Goal: Task Accomplishment & Management: Complete application form

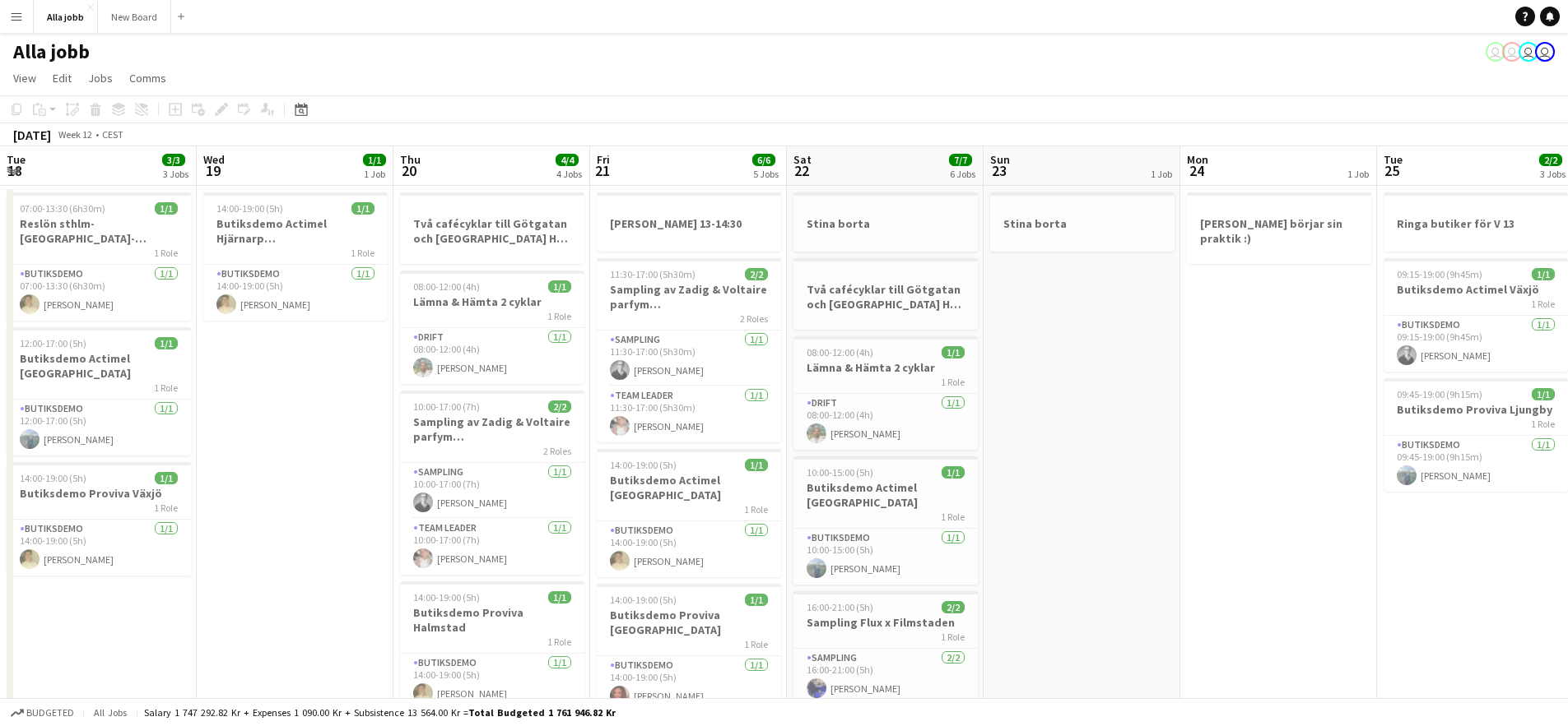
scroll to position [0, 604]
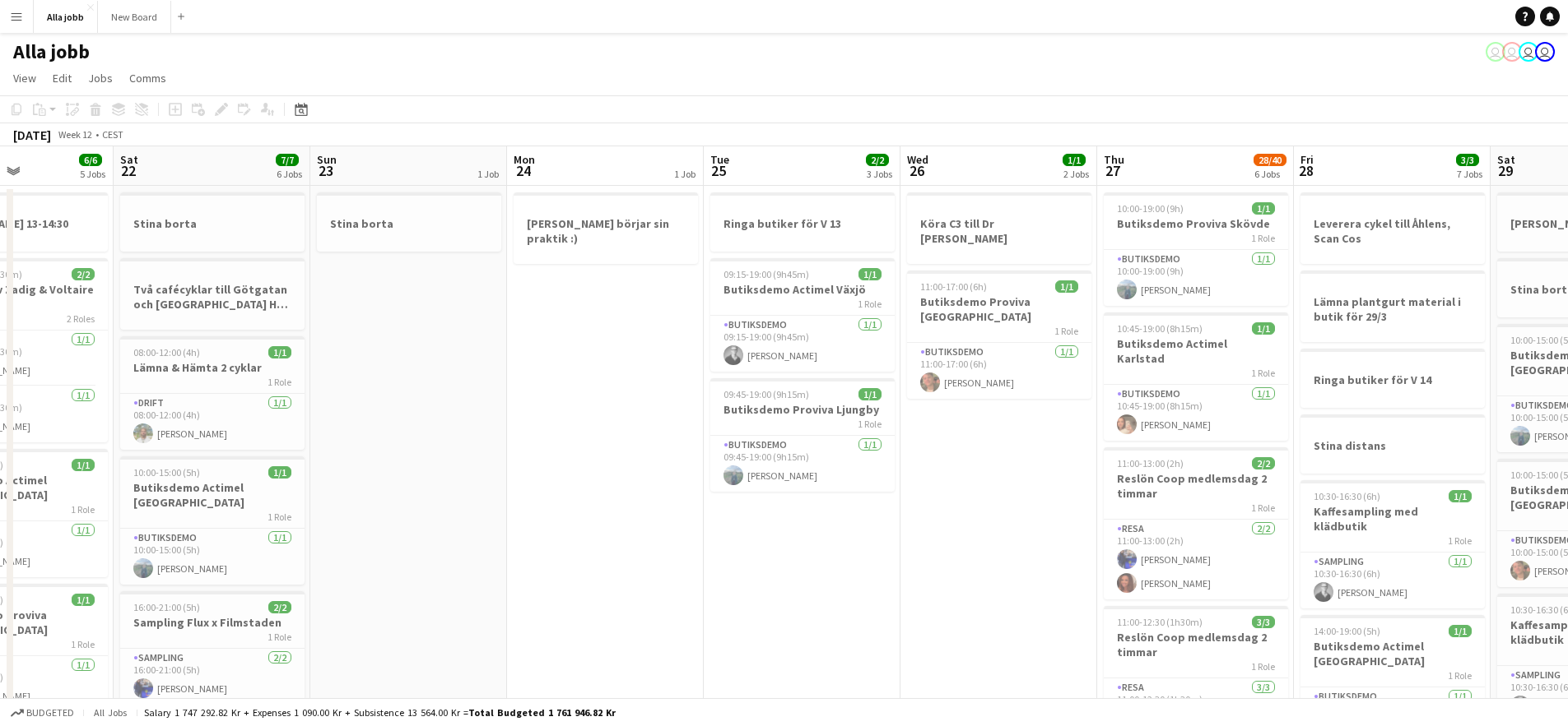
drag, startPoint x: 854, startPoint y: 361, endPoint x: 585, endPoint y: 337, distance: 270.1
click at [593, 337] on app-calendar-viewport "Tue 18 3/3 3 Jobs Wed 19 1/1 1 Job Thu 20 4/4 4 Jobs Fri 21 6/6 5 Jobs Sat 22 7…" at bounding box center [784, 708] width 1568 height 1123
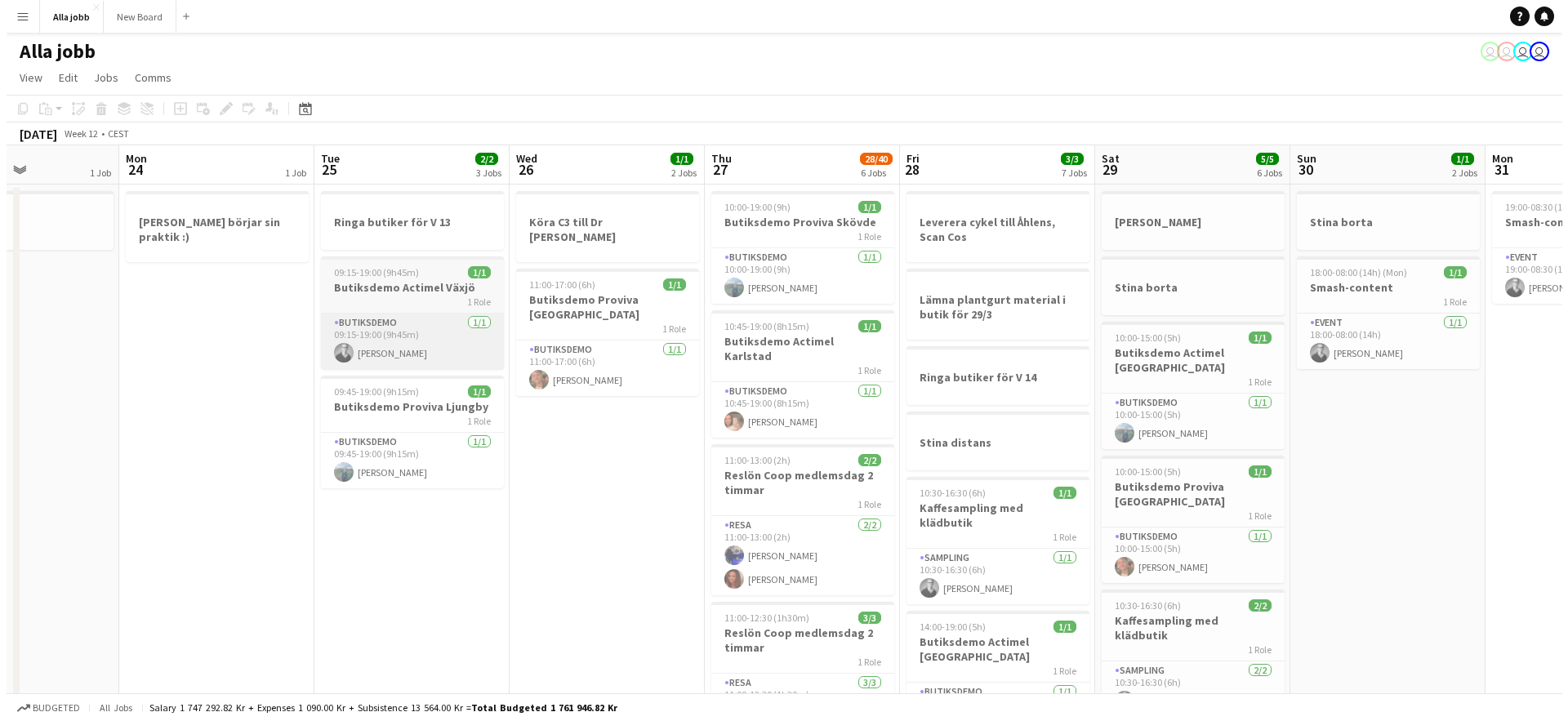
scroll to position [0, 552]
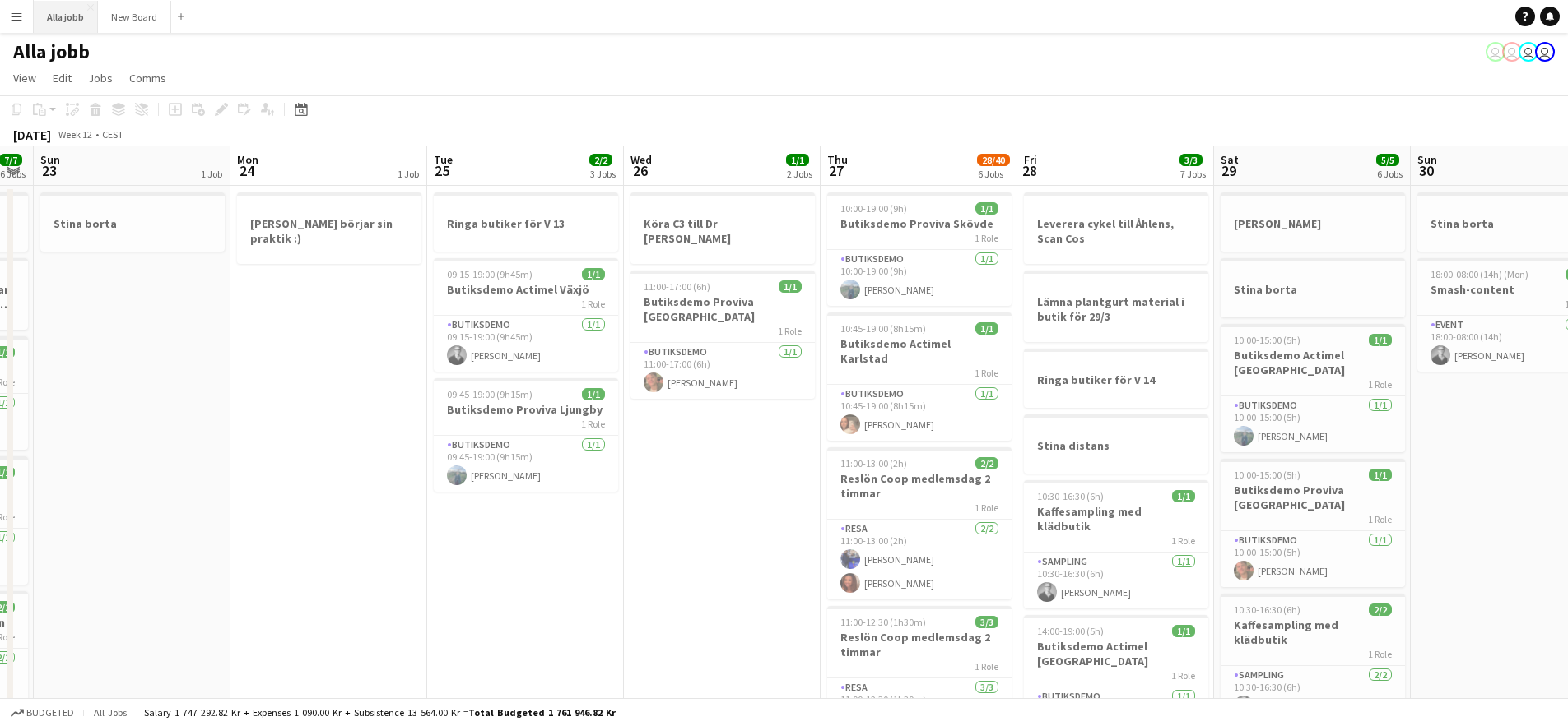
click at [50, 21] on button "Alla jobb Close" at bounding box center [66, 17] width 64 height 32
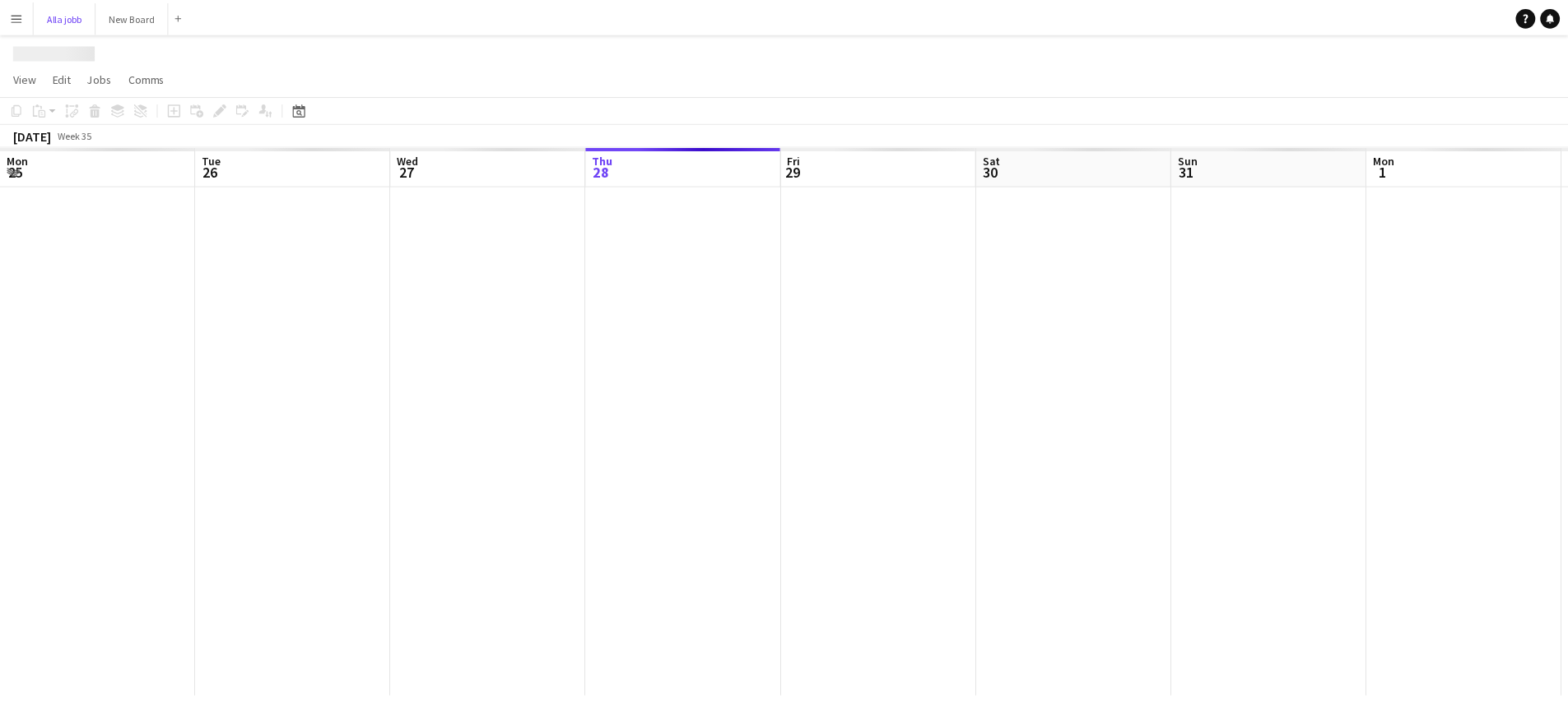
scroll to position [0, 393]
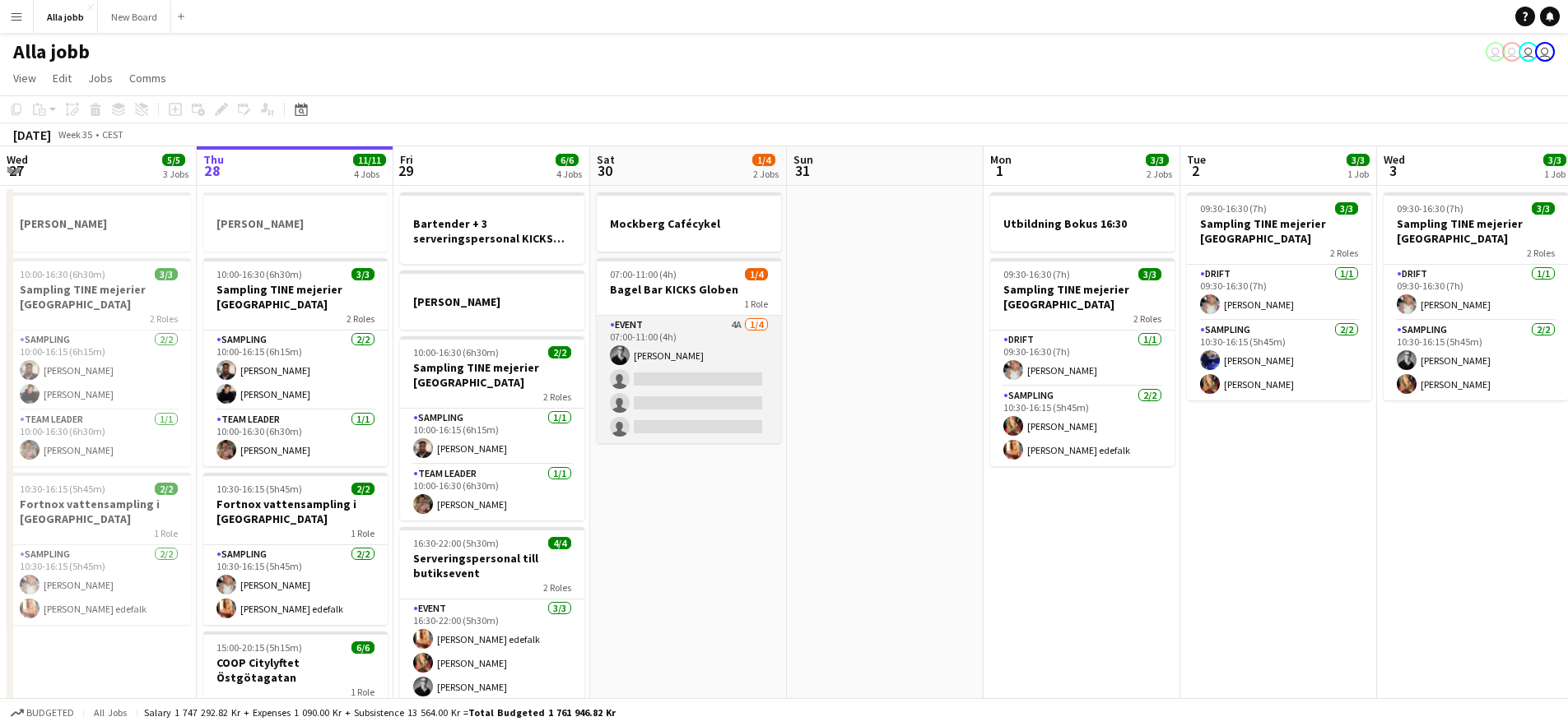
click at [683, 365] on app-card-role "Event 4A [DATE] 07:00-11:00 (4h) [PERSON_NAME] single-neutral-actions single-ne…" at bounding box center [688, 379] width 184 height 128
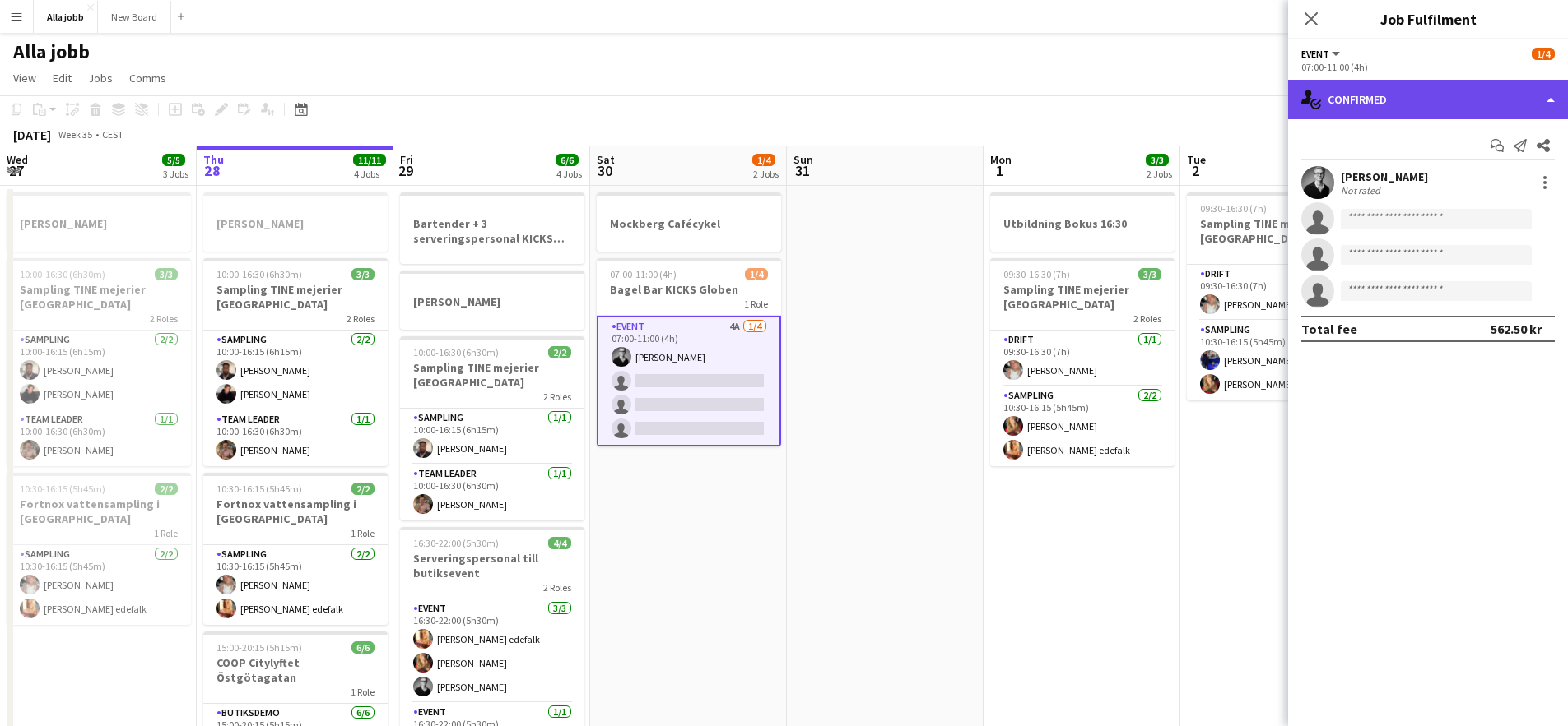
click at [1448, 97] on div "single-neutral-actions-check-2 Confirmed" at bounding box center [1428, 99] width 280 height 39
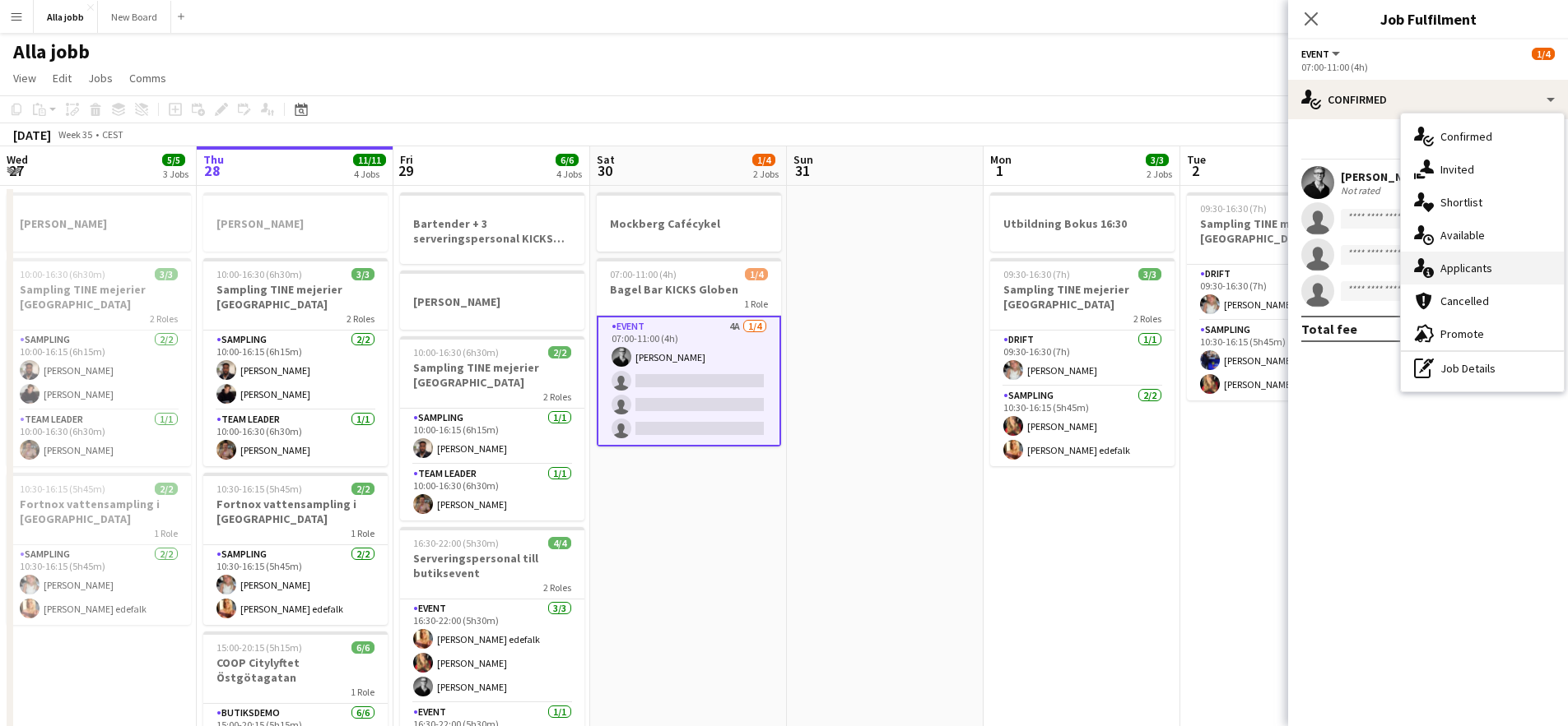
click at [1469, 272] on div "single-neutral-actions-information Applicants" at bounding box center [1482, 268] width 163 height 33
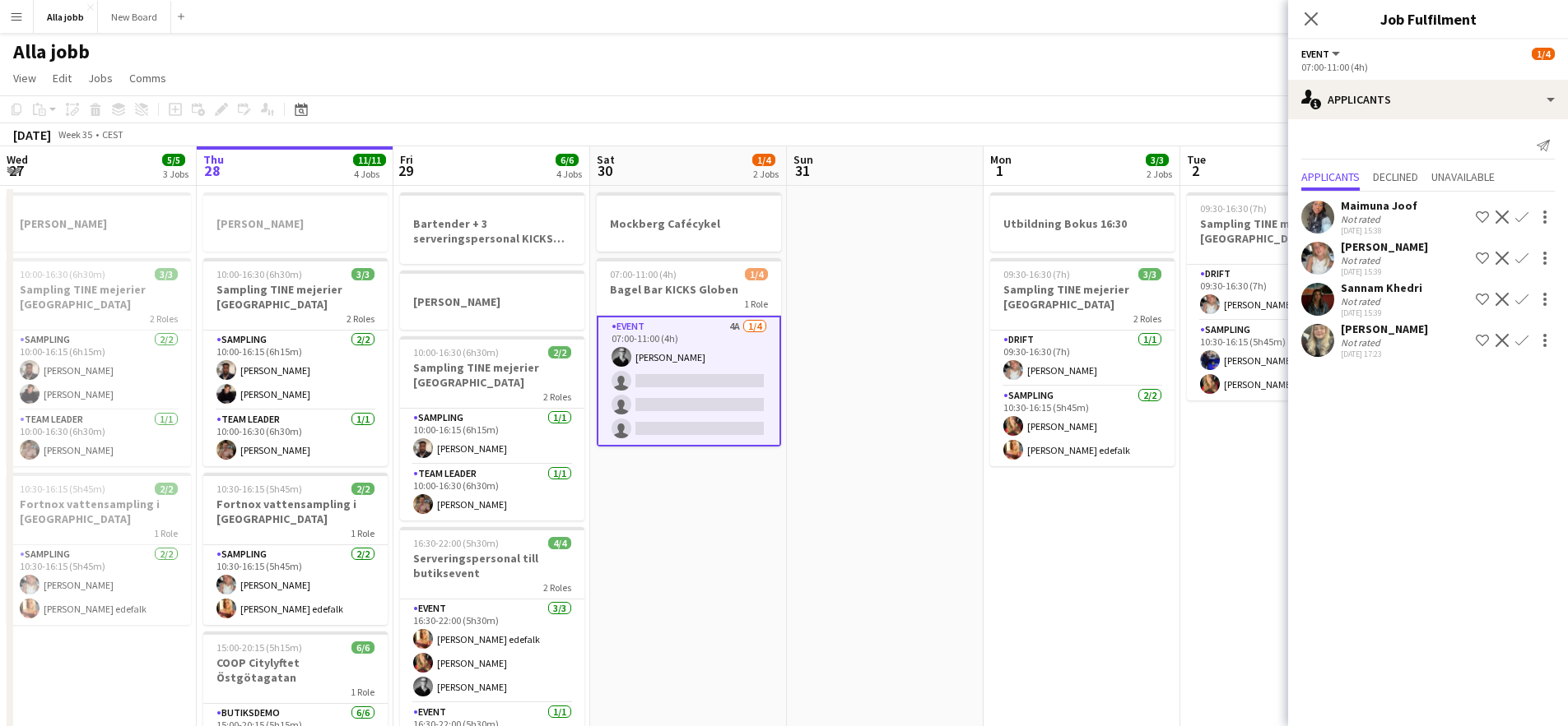
click at [950, 561] on app-date-cell at bounding box center [885, 547] width 197 height 724
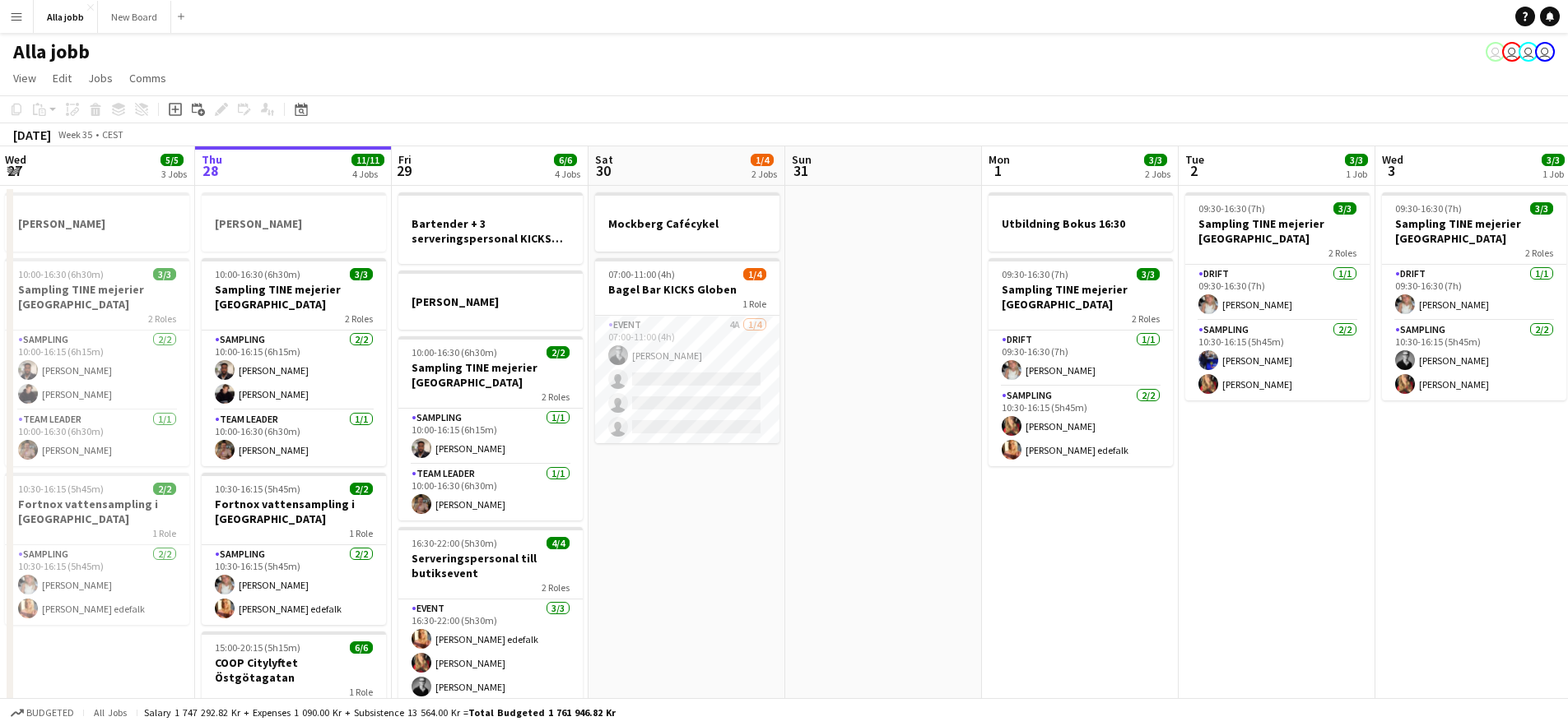
scroll to position [0, 395]
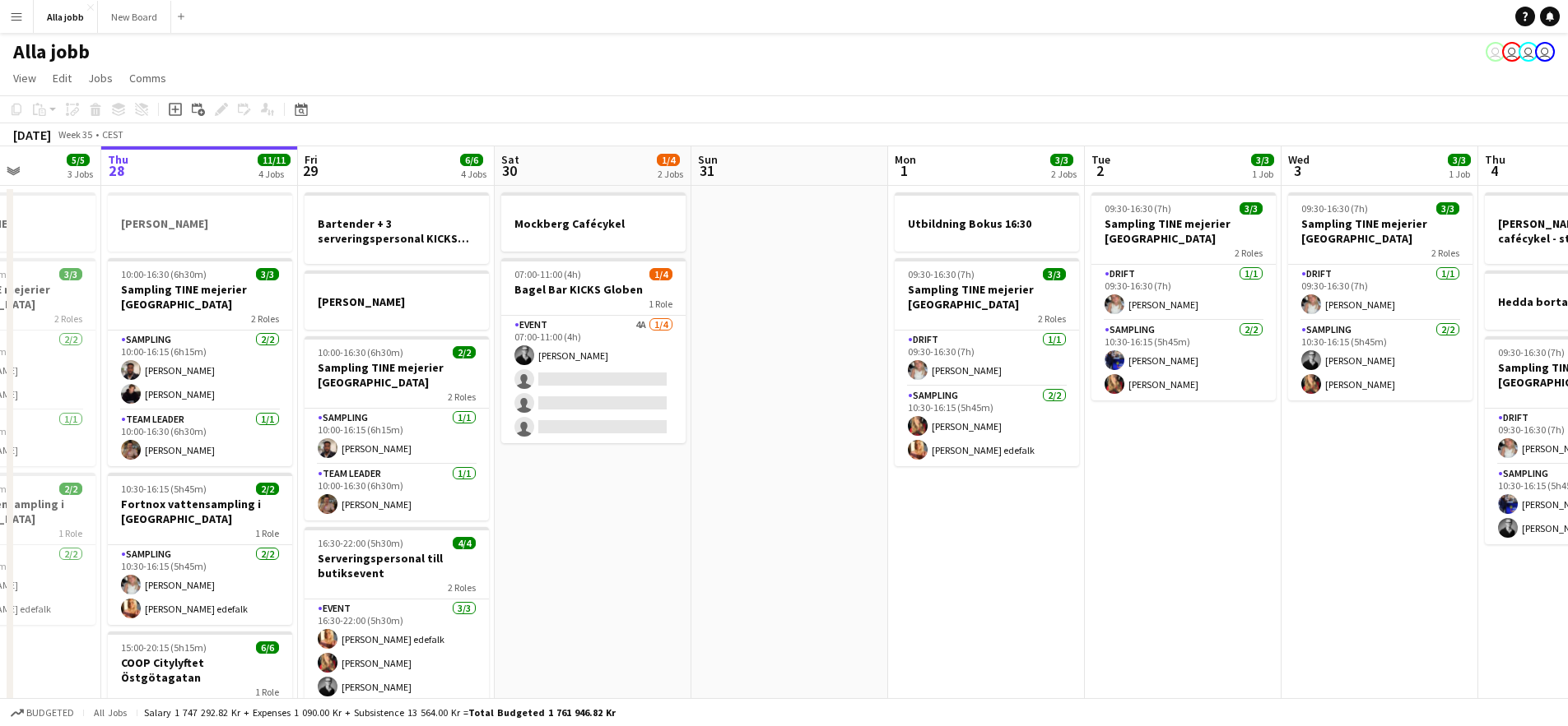
drag, startPoint x: 922, startPoint y: 347, endPoint x: 767, endPoint y: 340, distance: 155.2
click at [771, 340] on app-calendar-viewport "Mon 25 4 Jobs Tue 26 3/3 2 Jobs Wed 27 5/5 3 Jobs Thu 28 11/11 4 Jobs Fri 29 6/…" at bounding box center [784, 528] width 1568 height 764
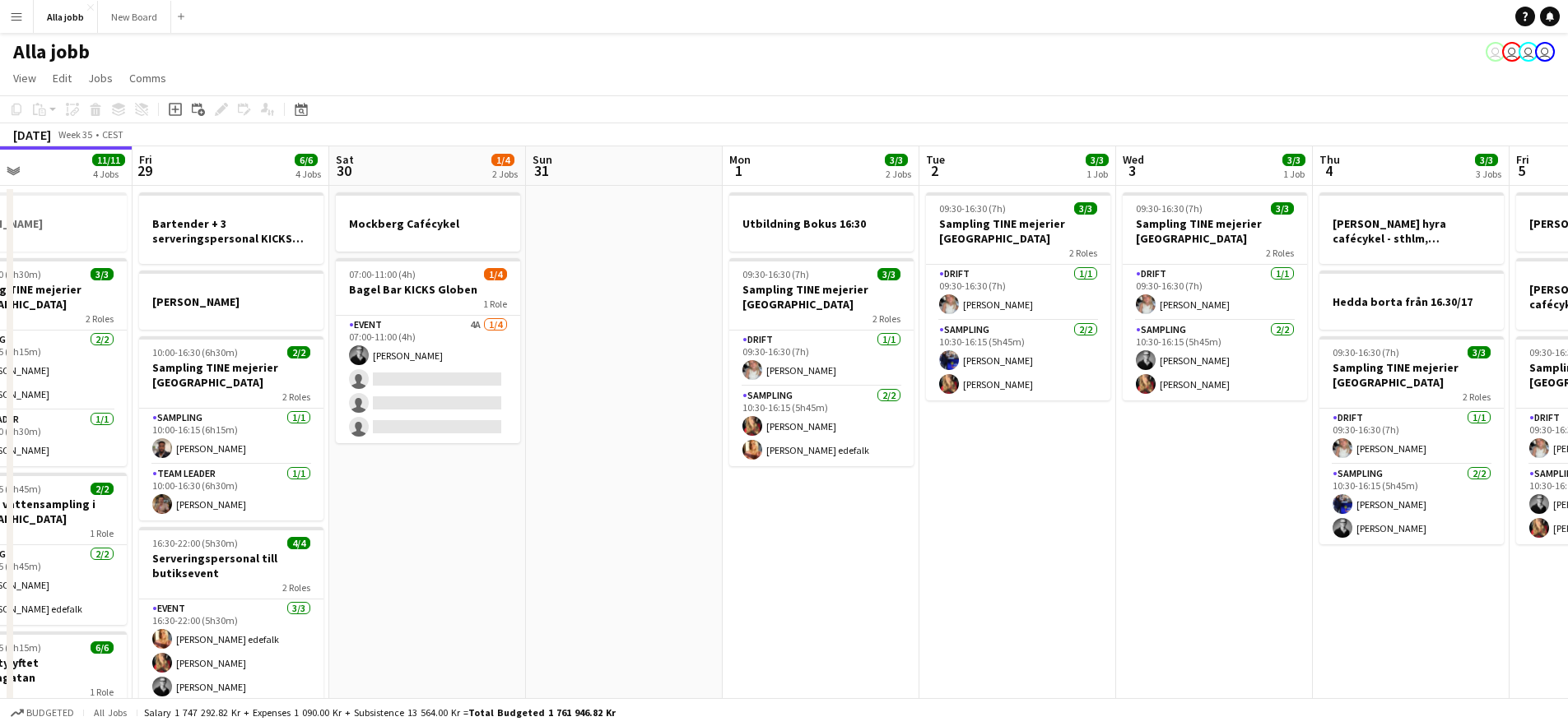
drag, startPoint x: 1141, startPoint y: 491, endPoint x: 865, endPoint y: 457, distance: 278.1
click at [865, 457] on app-calendar-viewport "Mon 25 4 Jobs Tue 26 3/3 2 Jobs Wed 27 5/5 3 Jobs Thu 28 11/11 4 Jobs Fri 29 6/…" at bounding box center [784, 528] width 1568 height 764
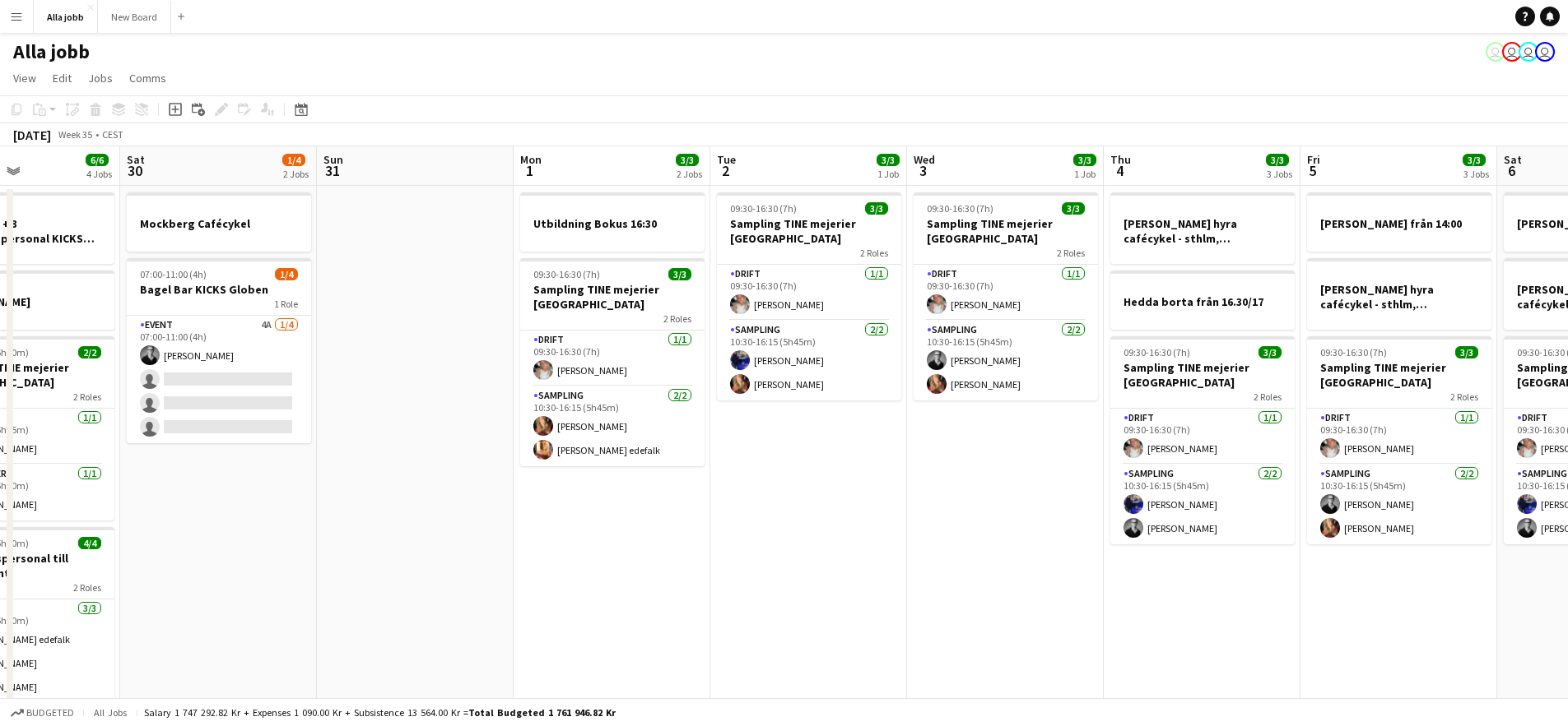
click at [753, 424] on app-calendar-viewport "Wed 27 5/5 3 Jobs Thu 28 11/11 4 Jobs Fri 29 6/6 4 Jobs Sat 30 1/4 2 Jobs Sun 3…" at bounding box center [784, 528] width 1568 height 764
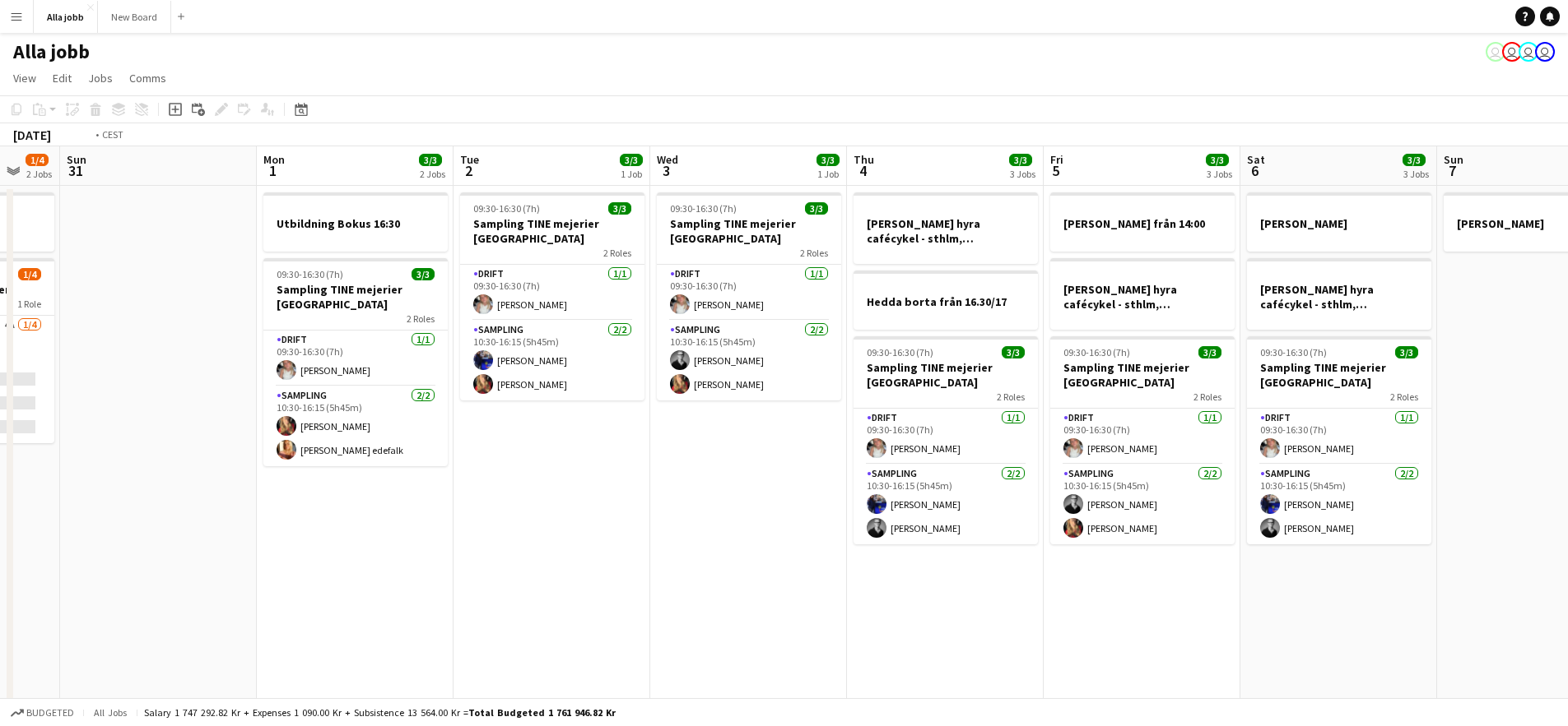
drag, startPoint x: 1460, startPoint y: 324, endPoint x: 1132, endPoint y: 342, distance: 328.5
click at [1136, 341] on app-calendar-viewport "Thu 28 11/11 4 Jobs Fri 29 6/6 4 Jobs Sat 30 1/4 2 Jobs Sun 31 Mon 1 3/3 2 Jobs…" at bounding box center [784, 528] width 1568 height 764
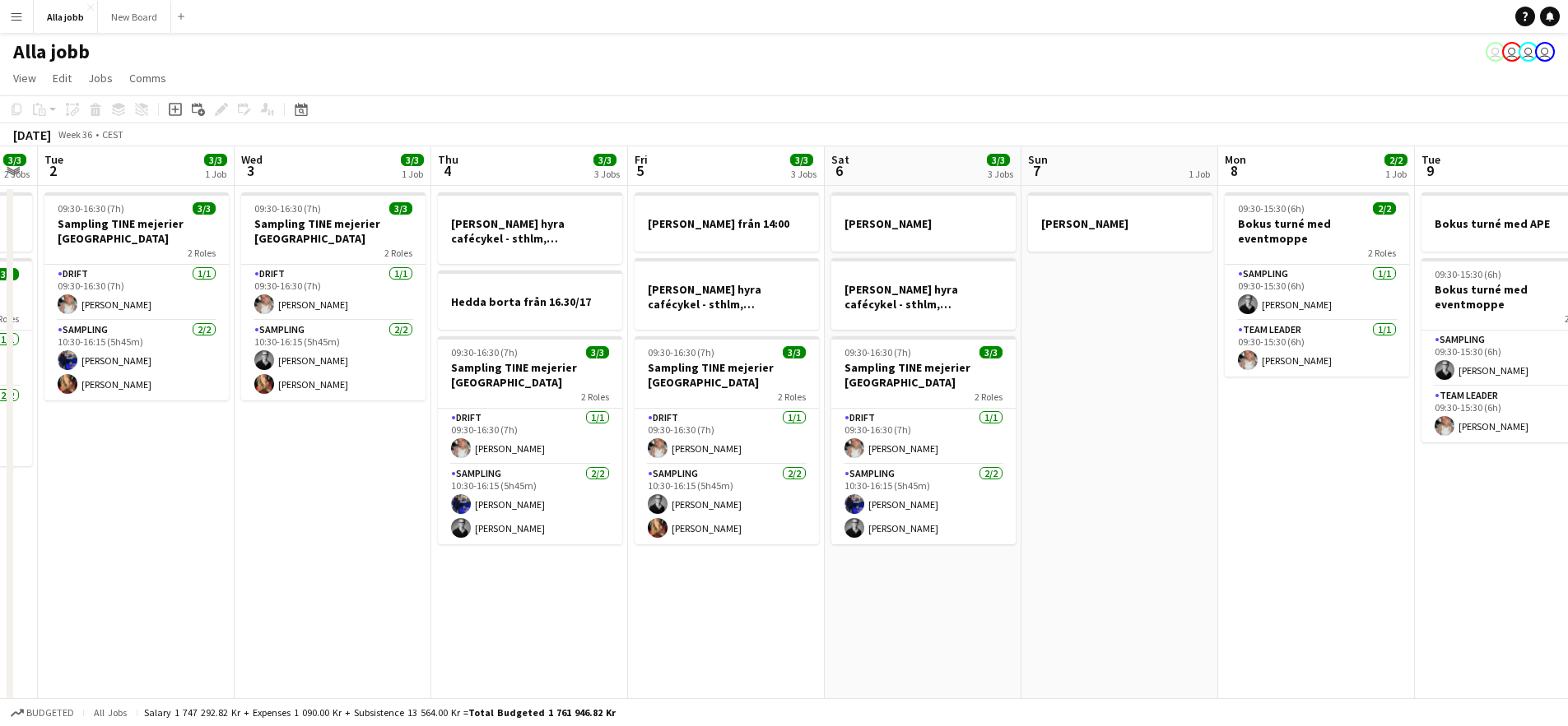
drag, startPoint x: 871, startPoint y: 402, endPoint x: 835, endPoint y: 405, distance: 36.1
click at [839, 405] on app-calendar-viewport "Sat 30 1/4 2 Jobs Sun 31 Mon 1 3/3 2 Jobs Tue 2 3/3 1 Job Wed 3 3/3 1 Job Thu 4…" at bounding box center [784, 528] width 1568 height 764
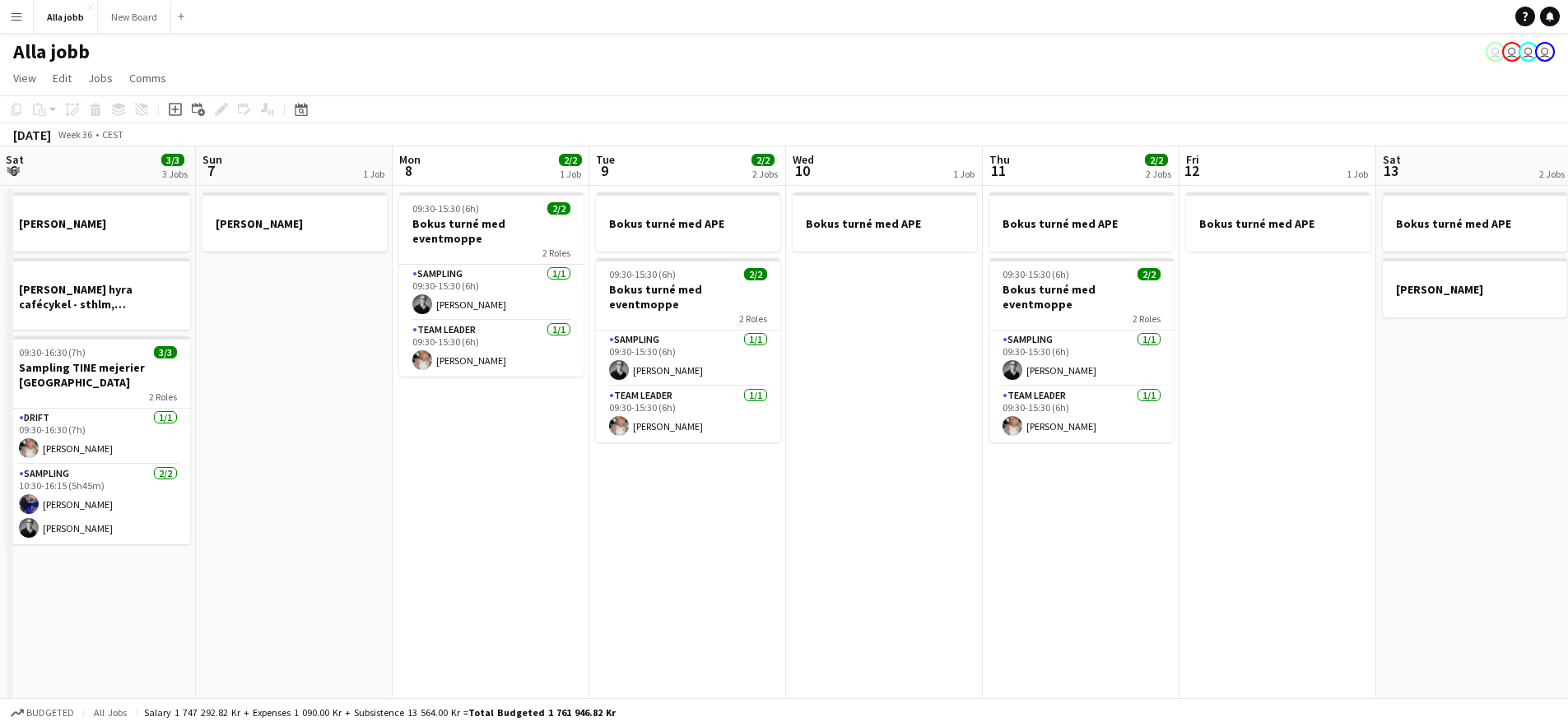
drag, startPoint x: 818, startPoint y: 436, endPoint x: 752, endPoint y: 422, distance: 67.5
click at [632, 415] on app-calendar-viewport "Wed 3 3/3 1 Job Thu 4 3/3 3 Jobs Fri 5 3/3 3 Jobs Sat 6 3/3 3 Jobs Sun 7 1 Job …" at bounding box center [784, 528] width 1568 height 764
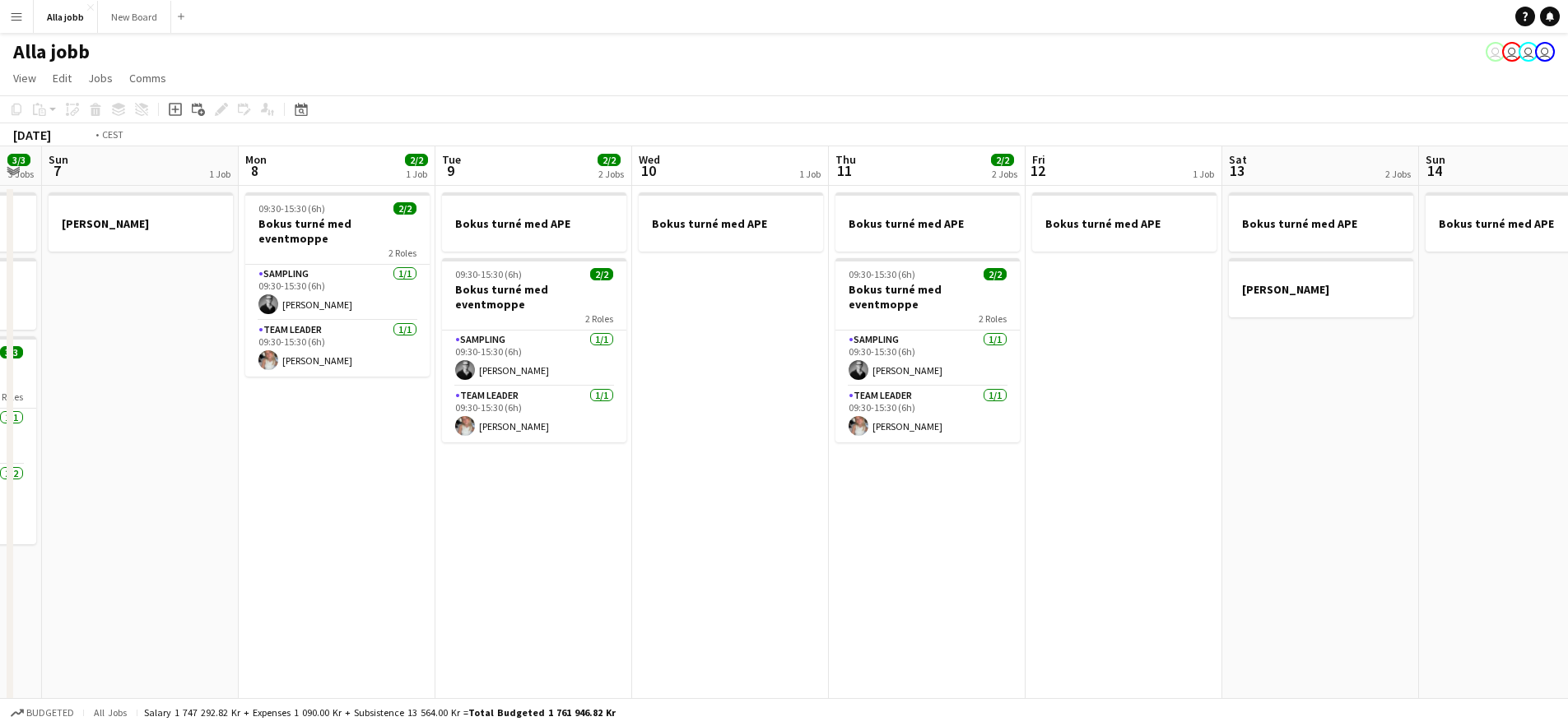
drag, startPoint x: 951, startPoint y: 457, endPoint x: 585, endPoint y: 442, distance: 366.3
click at [585, 442] on app-calendar-viewport "Thu 4 3/3 3 Jobs Fri 5 3/3 3 Jobs Sat 6 3/3 3 Jobs Sun 7 1 Job Mon 8 2/2 1 Job …" at bounding box center [784, 528] width 1568 height 764
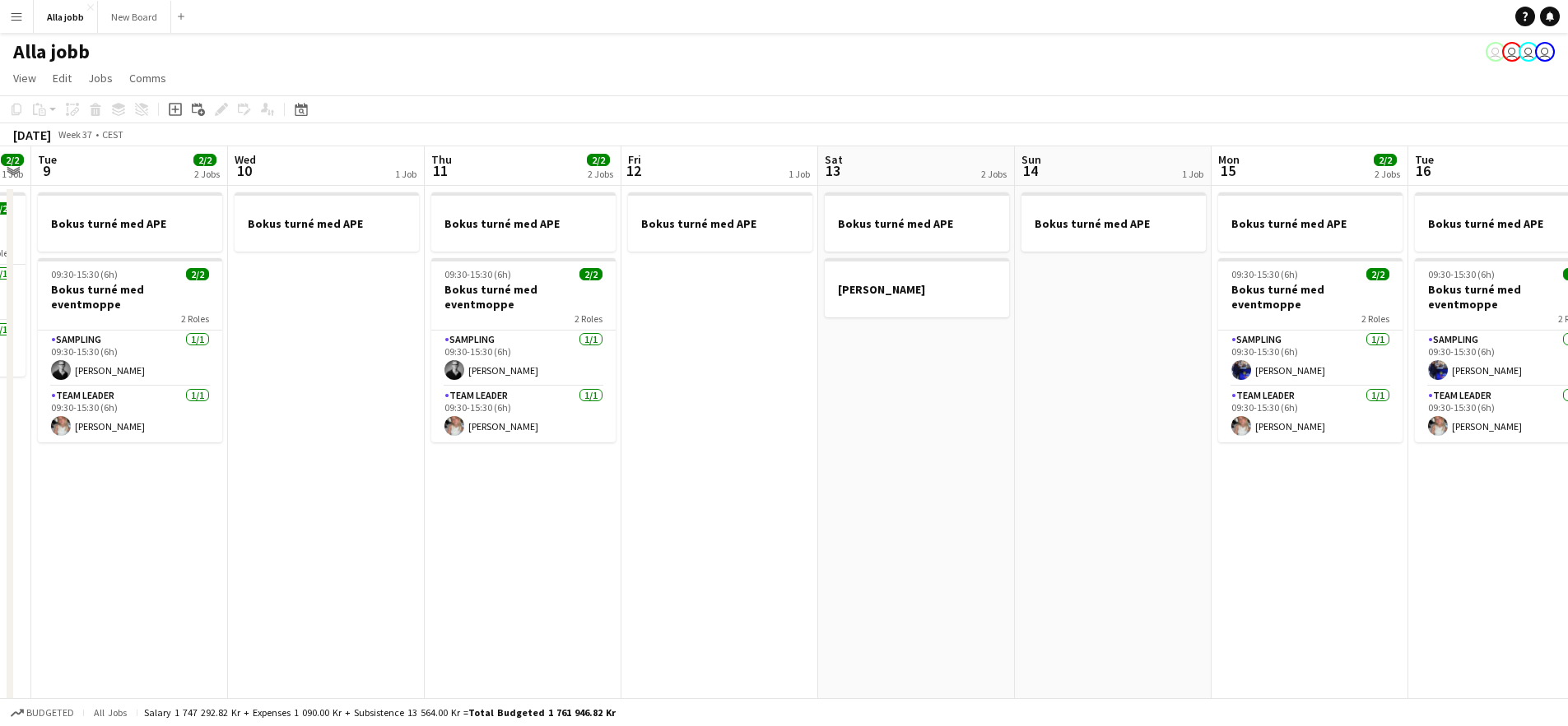
click at [889, 382] on app-date-cell "Bokus turné med APE [PERSON_NAME]" at bounding box center [916, 547] width 197 height 724
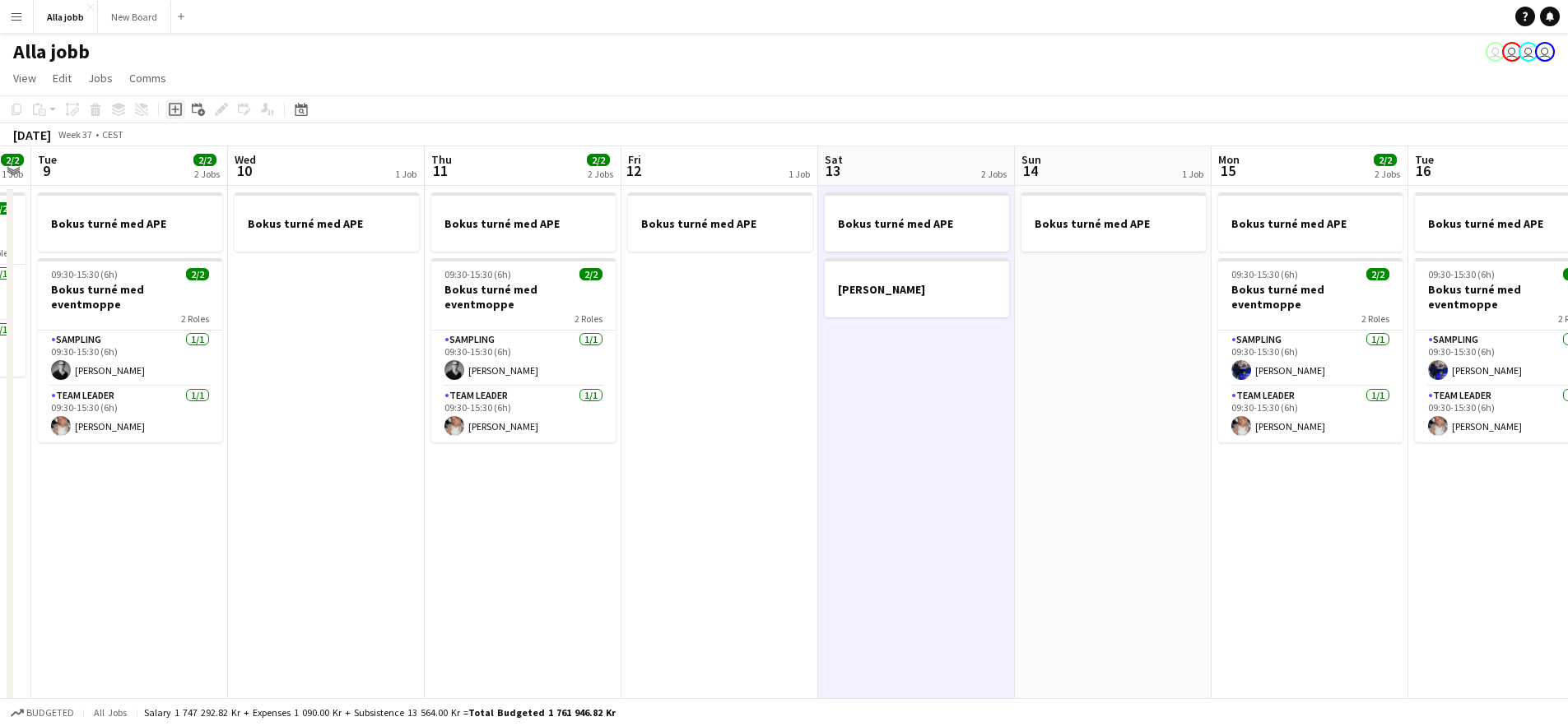
click at [169, 105] on icon "Add job" at bounding box center [176, 109] width 13 height 13
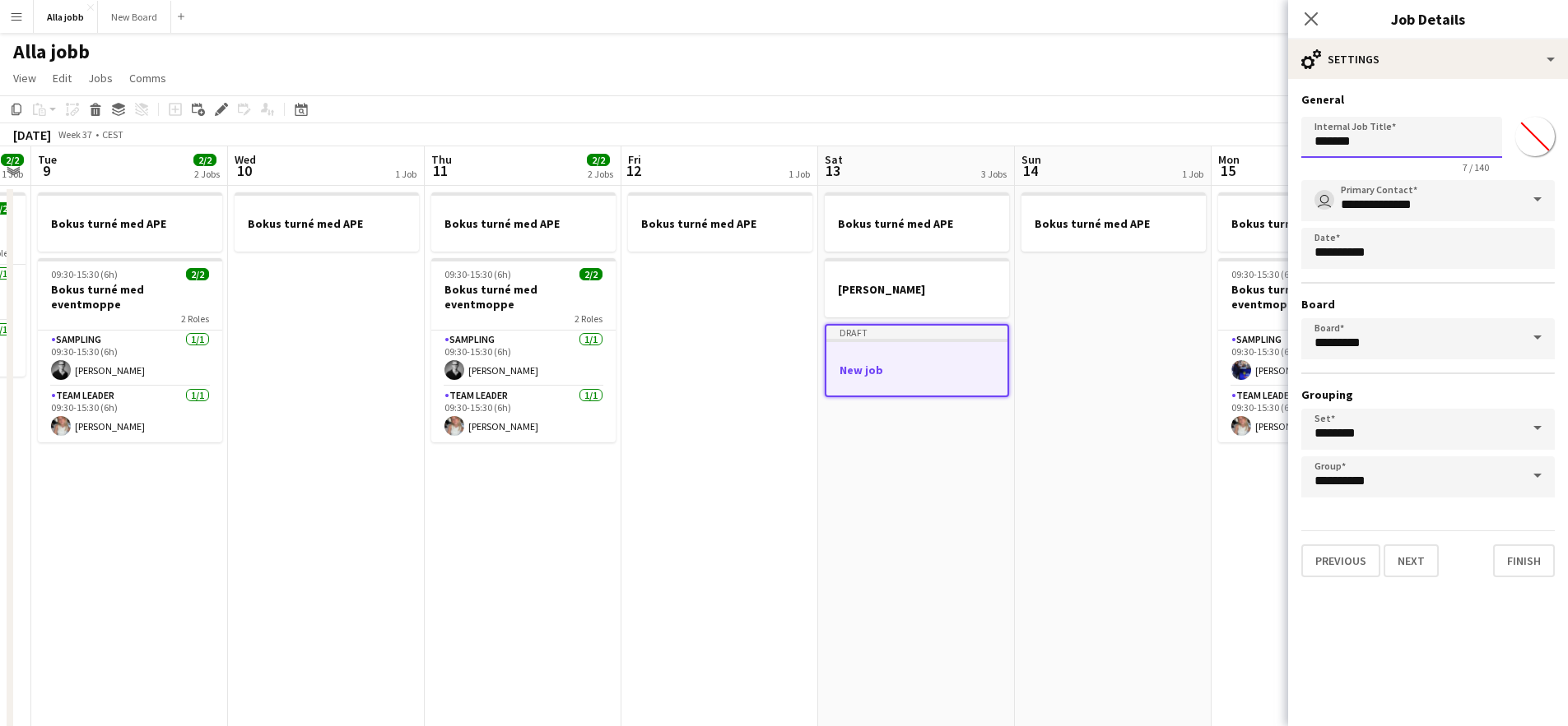
click at [1347, 147] on input "*******" at bounding box center [1401, 137] width 201 height 41
type input "**********"
click at [1529, 564] on button "Finish" at bounding box center [1523, 561] width 61 height 33
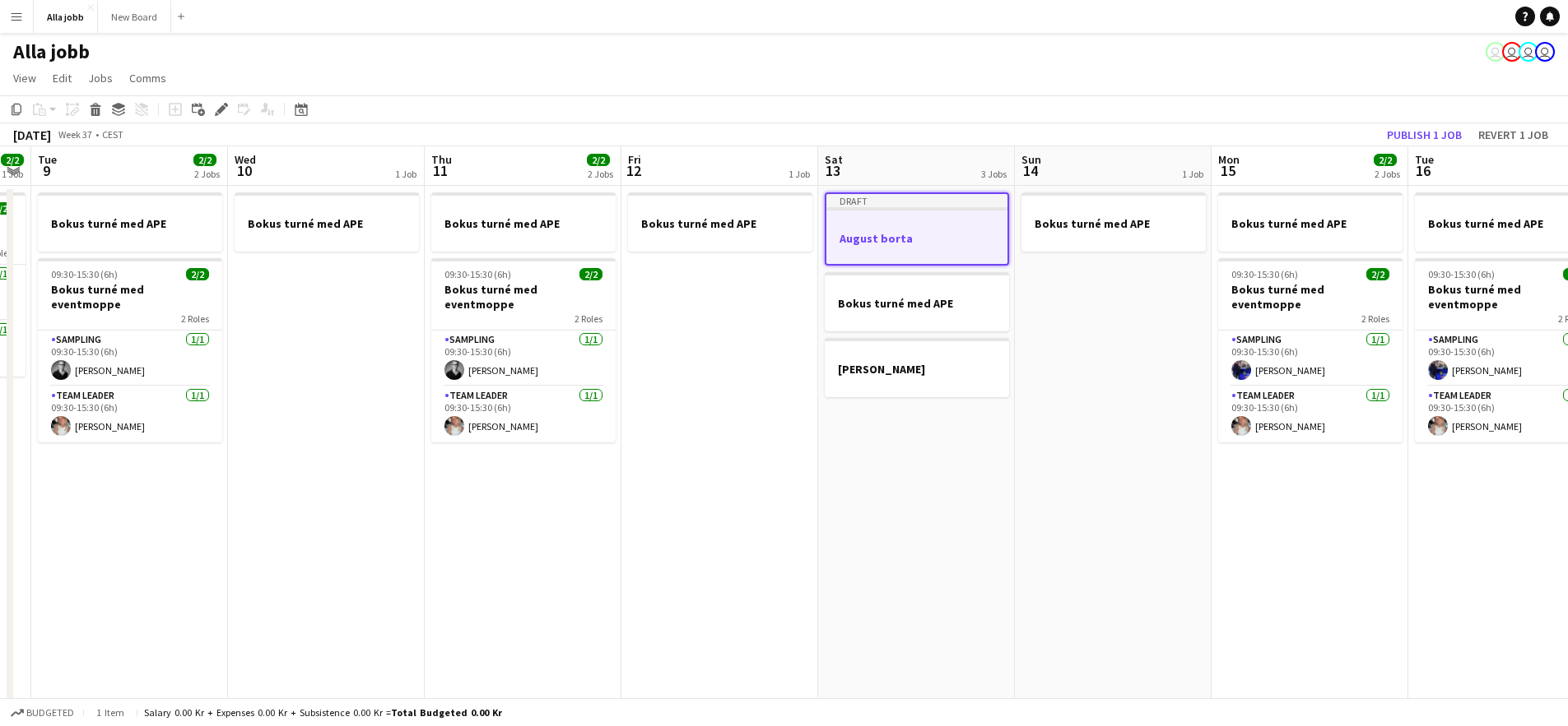
click at [999, 426] on app-date-cell "Draft August borta Bokus turné med APE [PERSON_NAME]" at bounding box center [916, 547] width 197 height 724
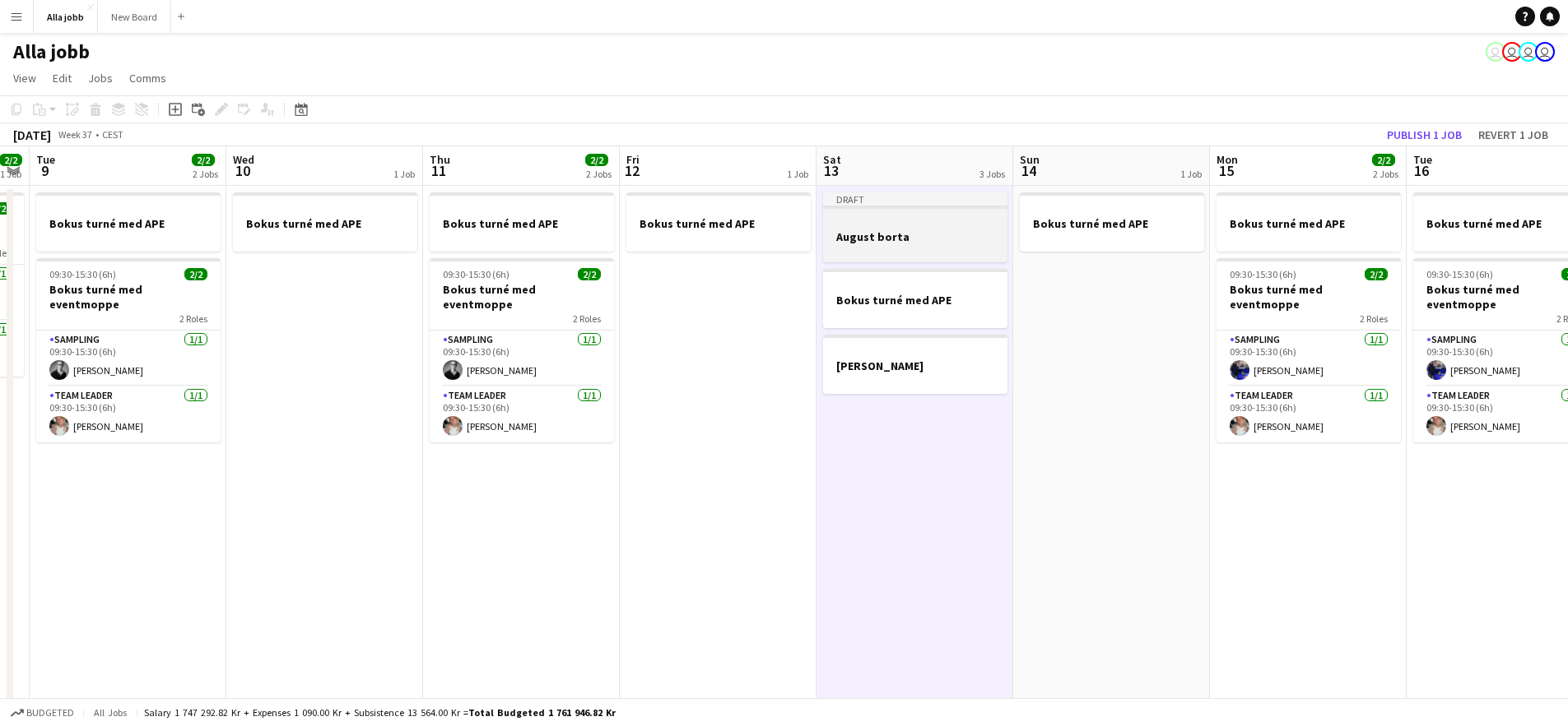
click at [906, 232] on h3 "August borta" at bounding box center [915, 237] width 184 height 15
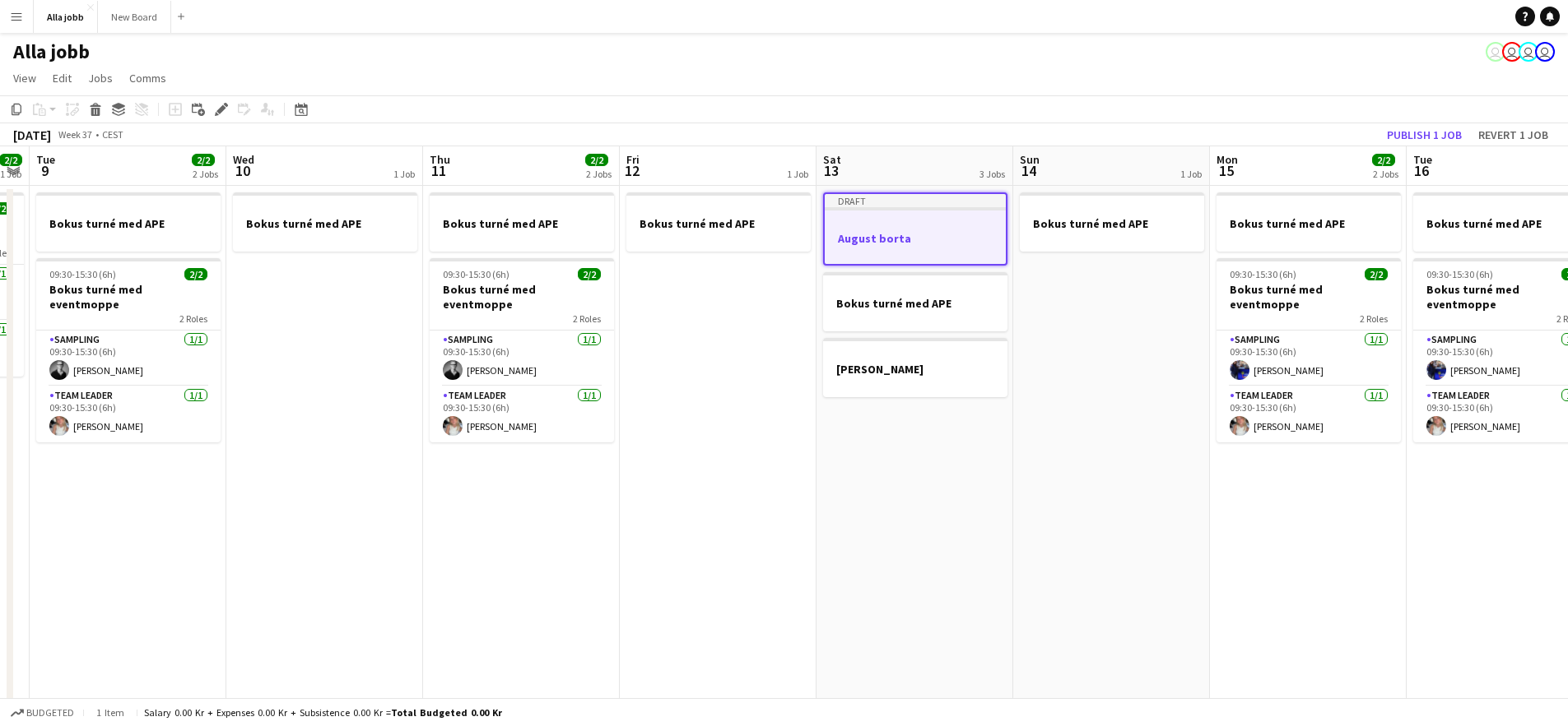
click at [1103, 337] on app-date-cell "Bokus turné med APE" at bounding box center [1111, 547] width 197 height 724
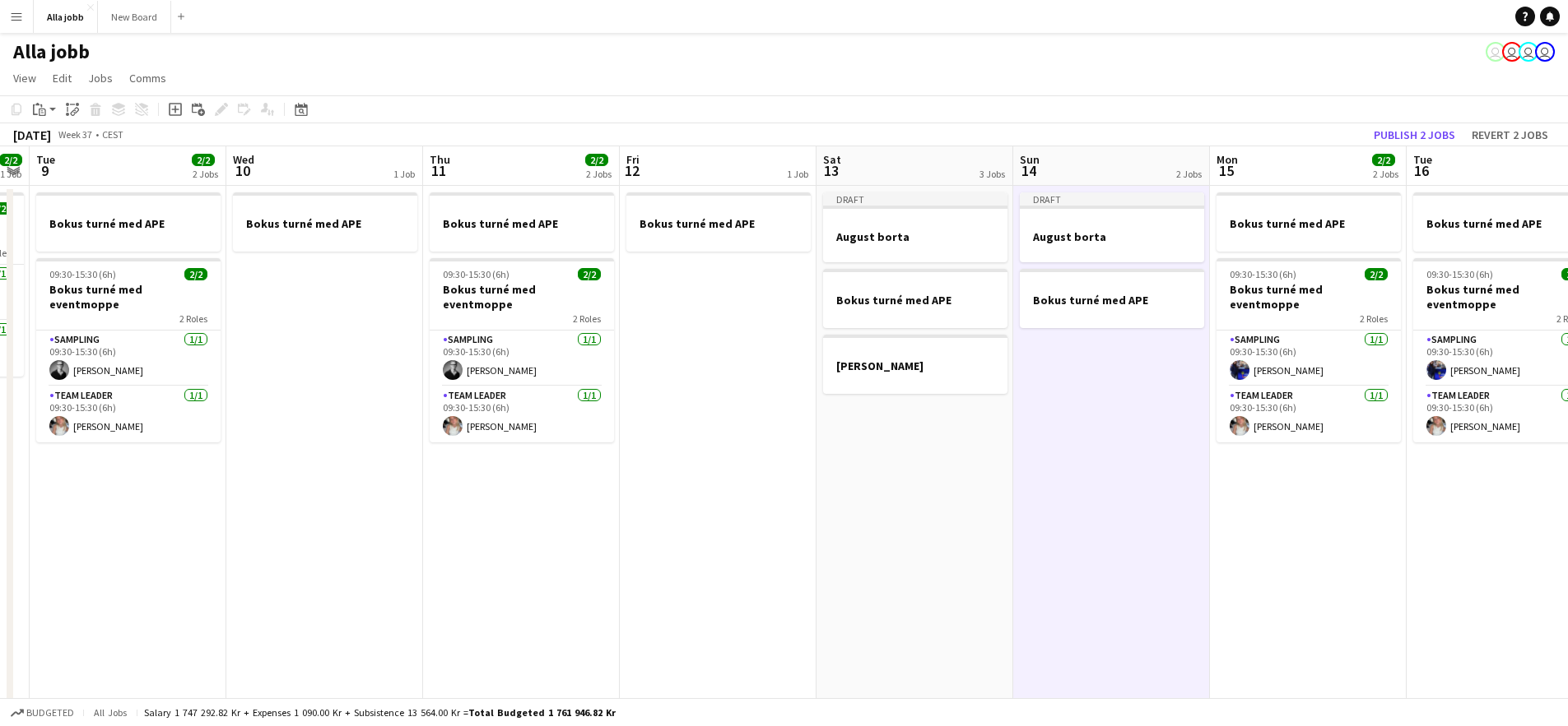
drag, startPoint x: 1147, startPoint y: 476, endPoint x: 1153, endPoint y: 442, distance: 34.5
click at [1146, 476] on app-date-cell "Draft August borta Bokus turné med APE" at bounding box center [1111, 547] width 197 height 724
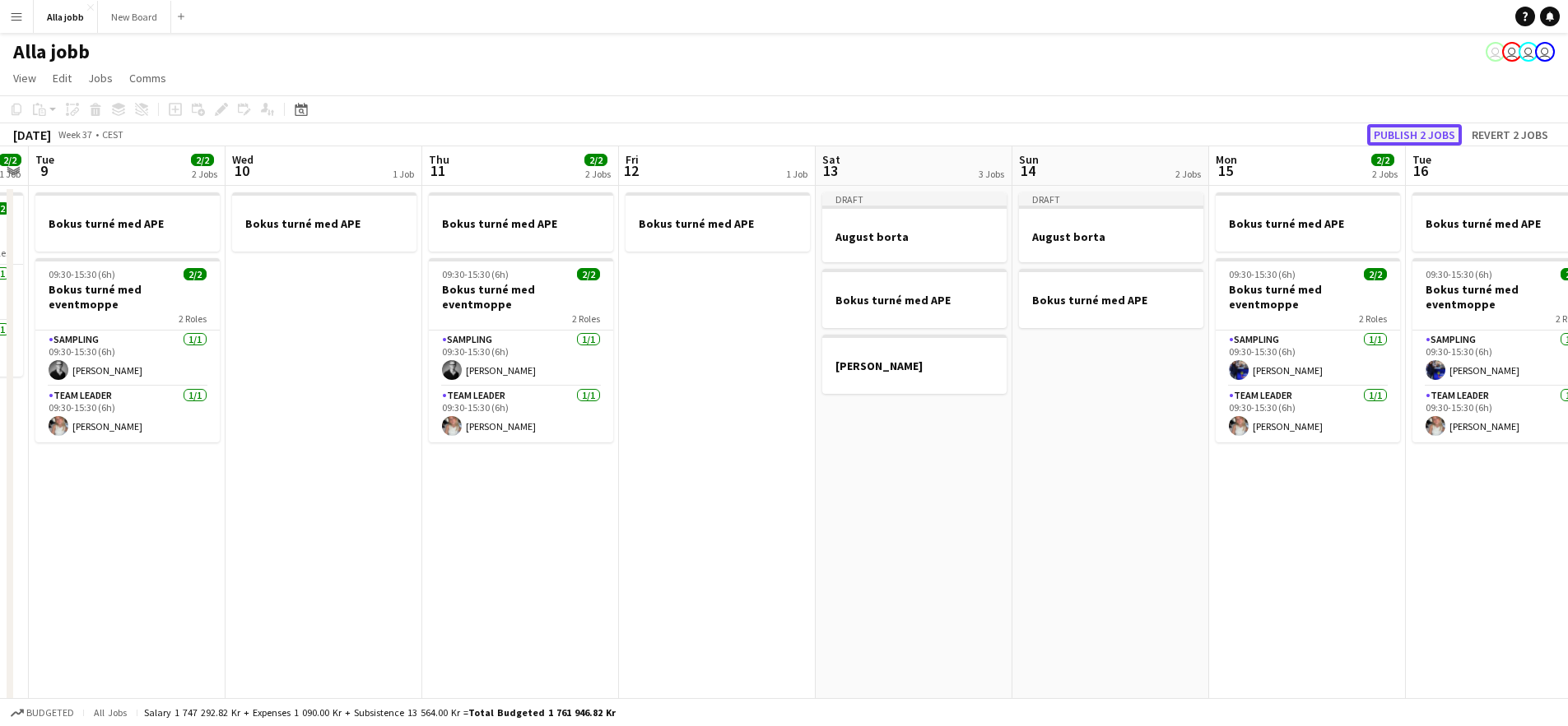
click at [1408, 133] on button "Publish 2 jobs" at bounding box center [1414, 134] width 95 height 21
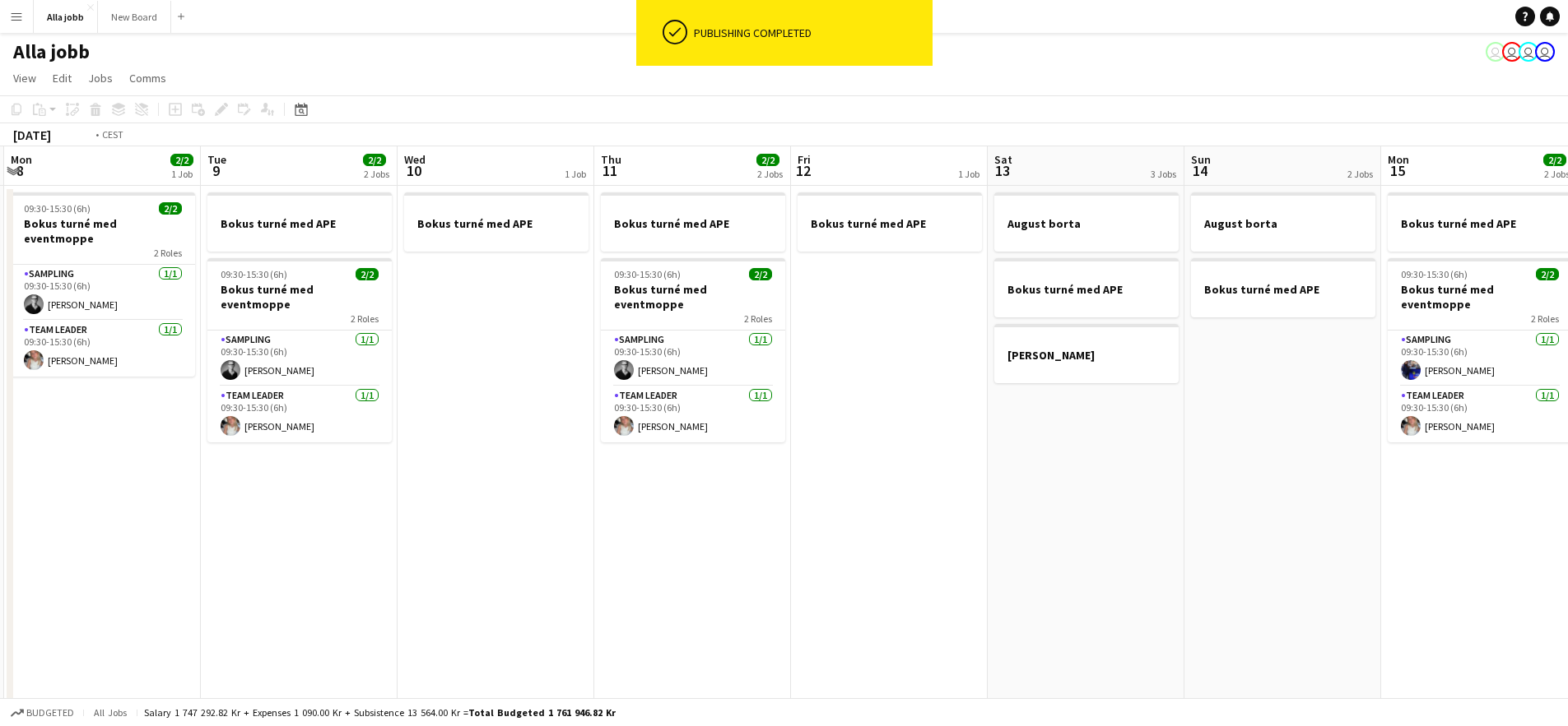
drag, startPoint x: 884, startPoint y: 485, endPoint x: 1104, endPoint y: 472, distance: 220.4
click at [1103, 472] on app-calendar-viewport "Sat 6 3/3 3 Jobs Sun 7 1 Job Mon 8 2/2 1 Job Tue 9 2/2 2 Jobs Wed 10 1 Job Thu …" at bounding box center [784, 528] width 1568 height 764
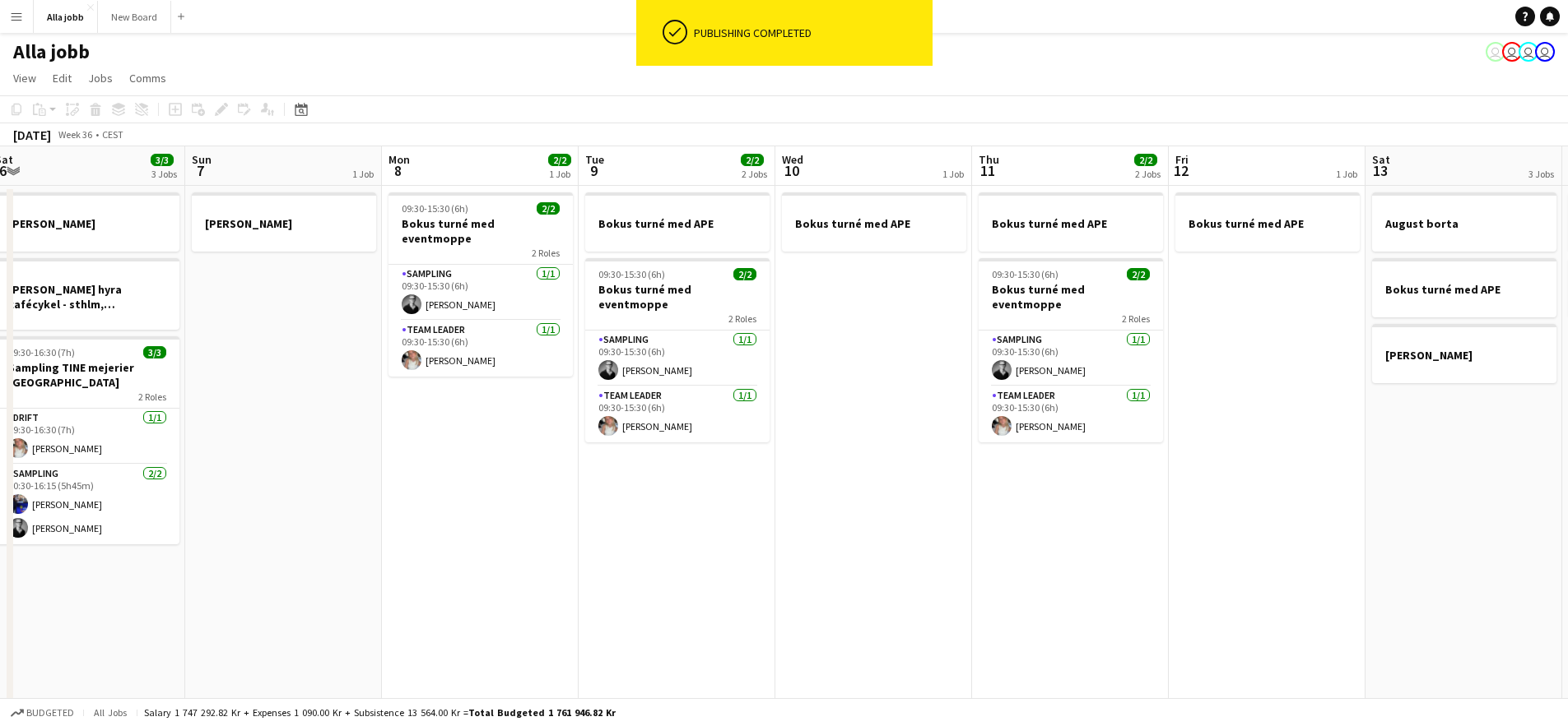
drag, startPoint x: 895, startPoint y: 481, endPoint x: 1057, endPoint y: 477, distance: 162.0
click at [1076, 479] on app-calendar-viewport "Thu 4 3/3 3 Jobs Fri 5 3/3 3 Jobs Sat 6 3/3 3 Jobs Sun 7 1 Job Mon 8 2/2 1 Job …" at bounding box center [784, 528] width 1568 height 764
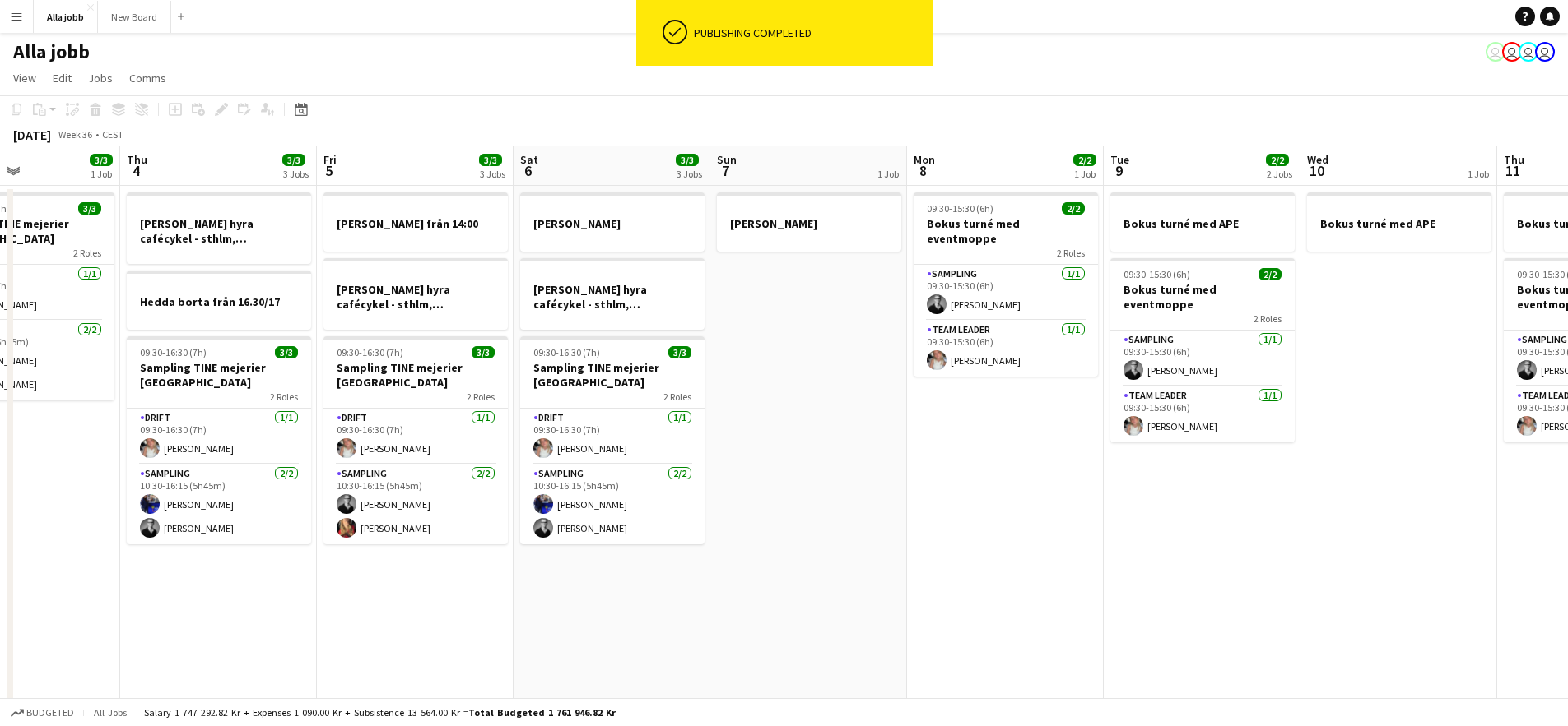
scroll to position [0, 412]
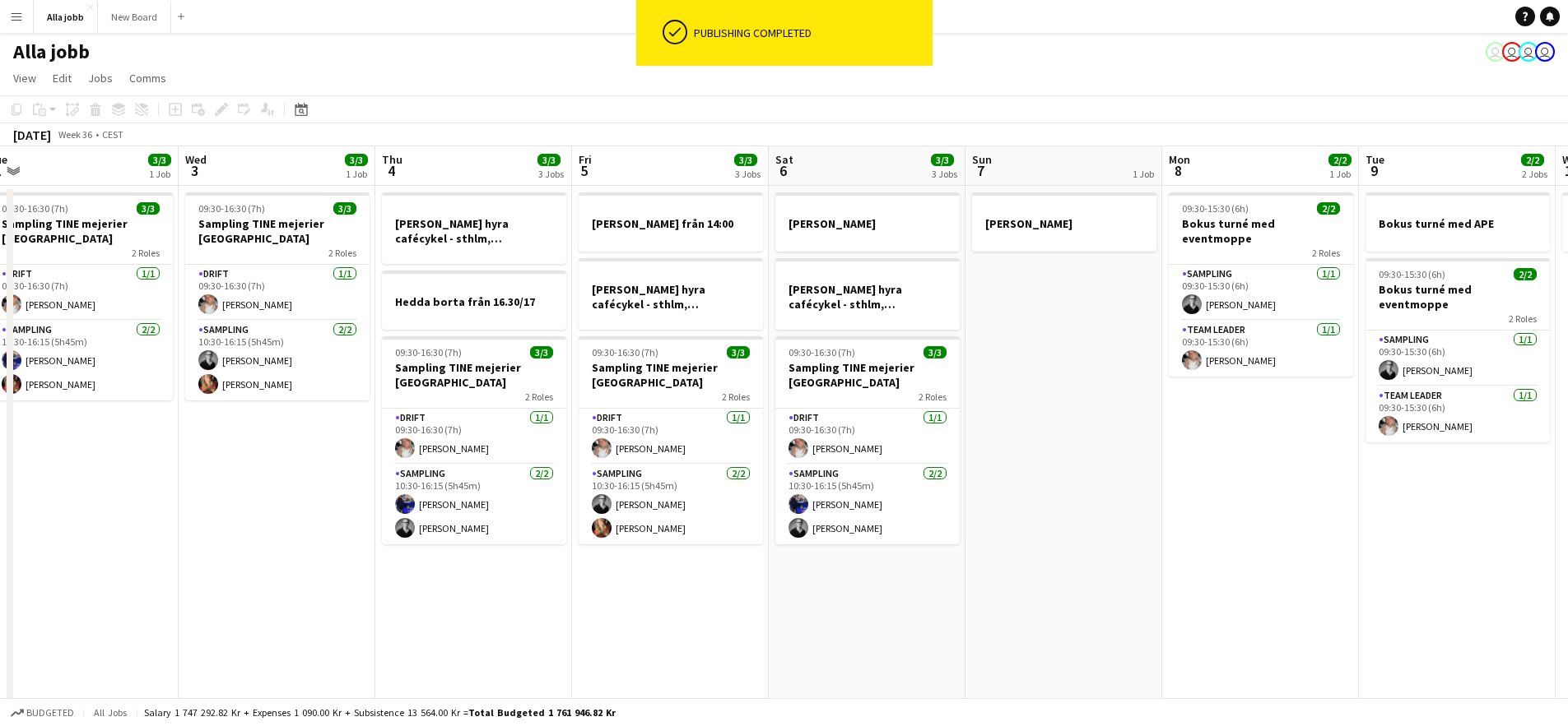
drag, startPoint x: 618, startPoint y: 485, endPoint x: 964, endPoint y: 504, distance: 346.5
click at [964, 504] on app-calendar-viewport "Sun 31 Mon 1 3/3 2 Jobs Tue 2 3/3 1 Job Wed 3 3/3 1 Job Thu 4 3/3 3 Jobs Fri 5 …" at bounding box center [784, 528] width 1568 height 764
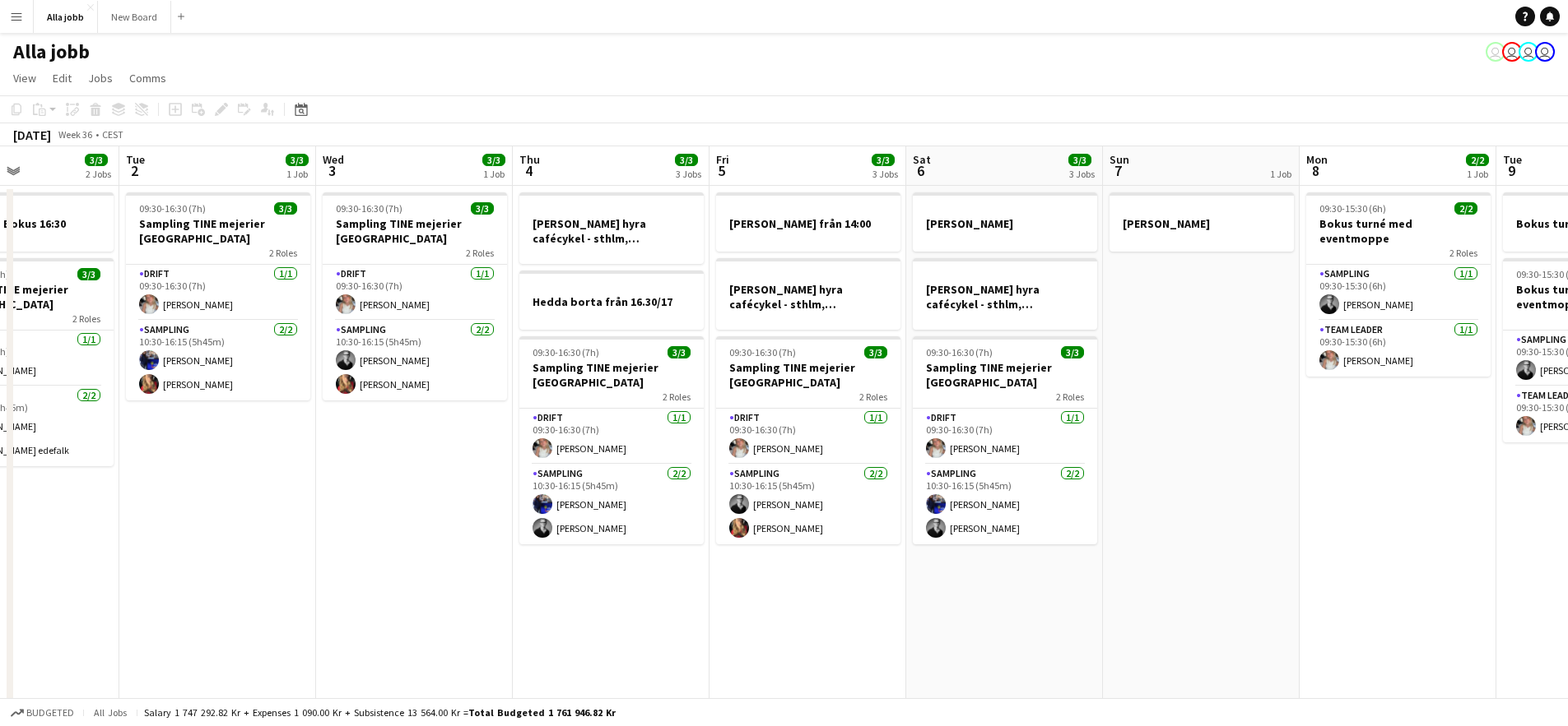
scroll to position [0, 427]
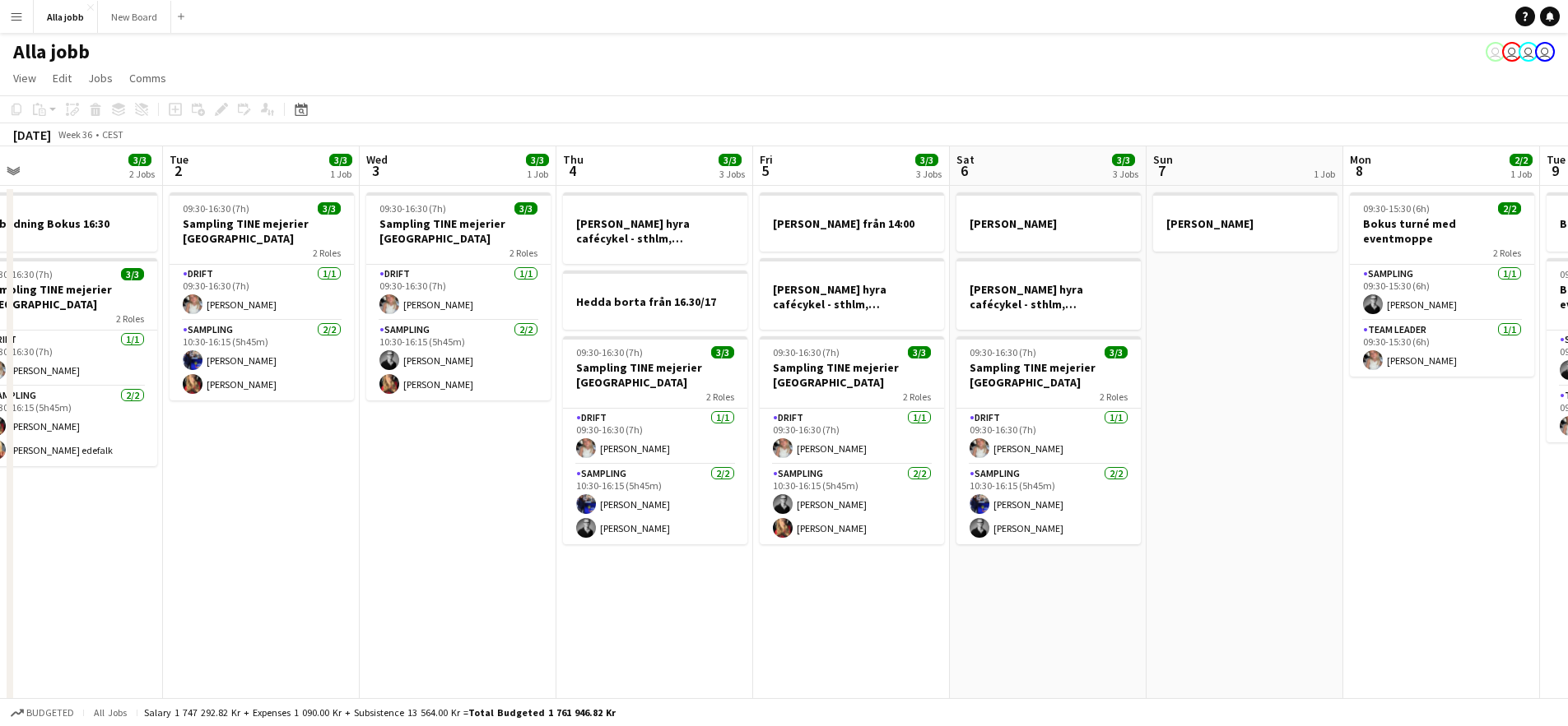
drag, startPoint x: 296, startPoint y: 601, endPoint x: 477, endPoint y: 529, distance: 194.8
click at [477, 529] on app-calendar-viewport "Sat 30 1/4 2 Jobs Sun 31 Mon 1 3/3 2 Jobs Tue 2 3/3 1 Job Wed 3 3/3 1 Job Thu 4…" at bounding box center [784, 528] width 1568 height 764
click at [1206, 342] on app-date-cell "[PERSON_NAME]" at bounding box center [1245, 547] width 197 height 724
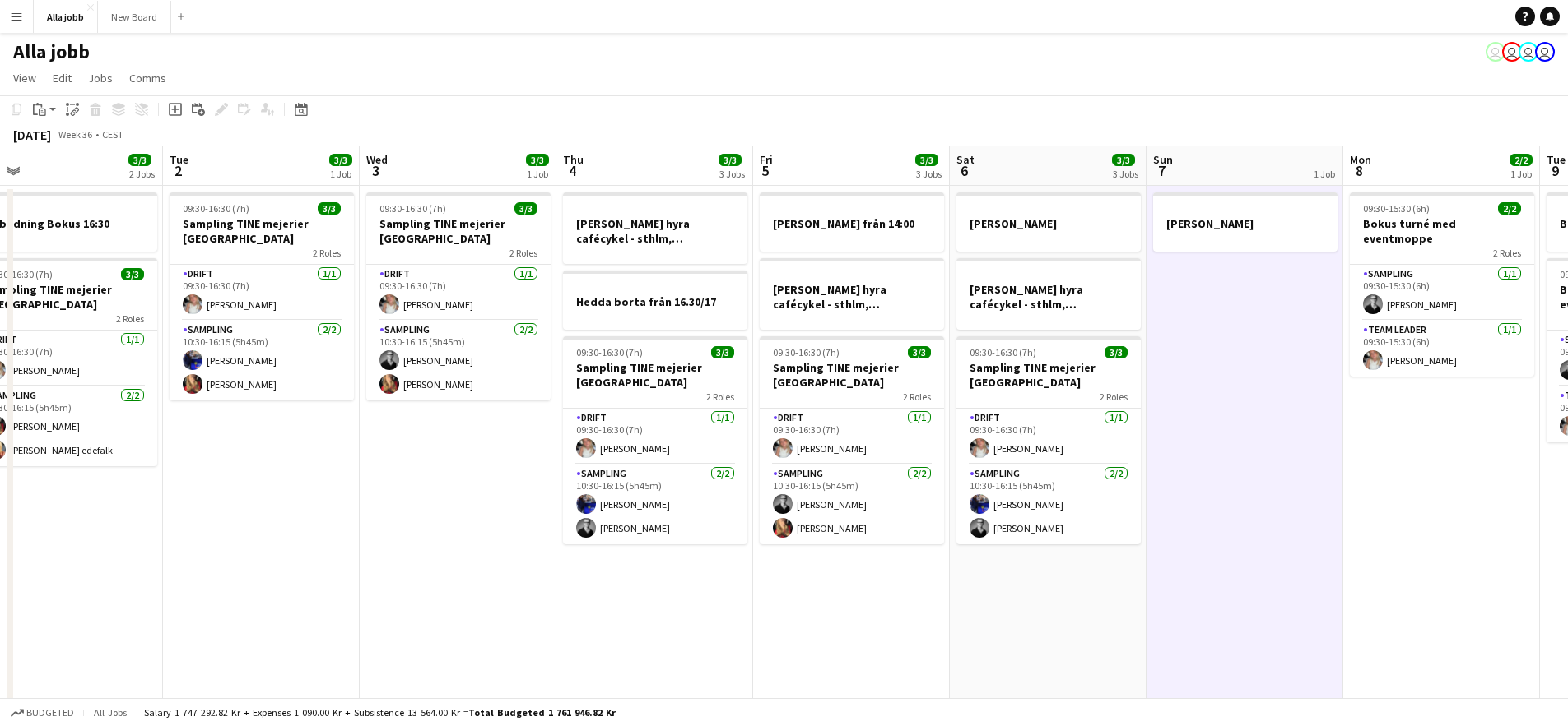
click at [1206, 342] on app-date-cell "[PERSON_NAME]" at bounding box center [1245, 547] width 197 height 724
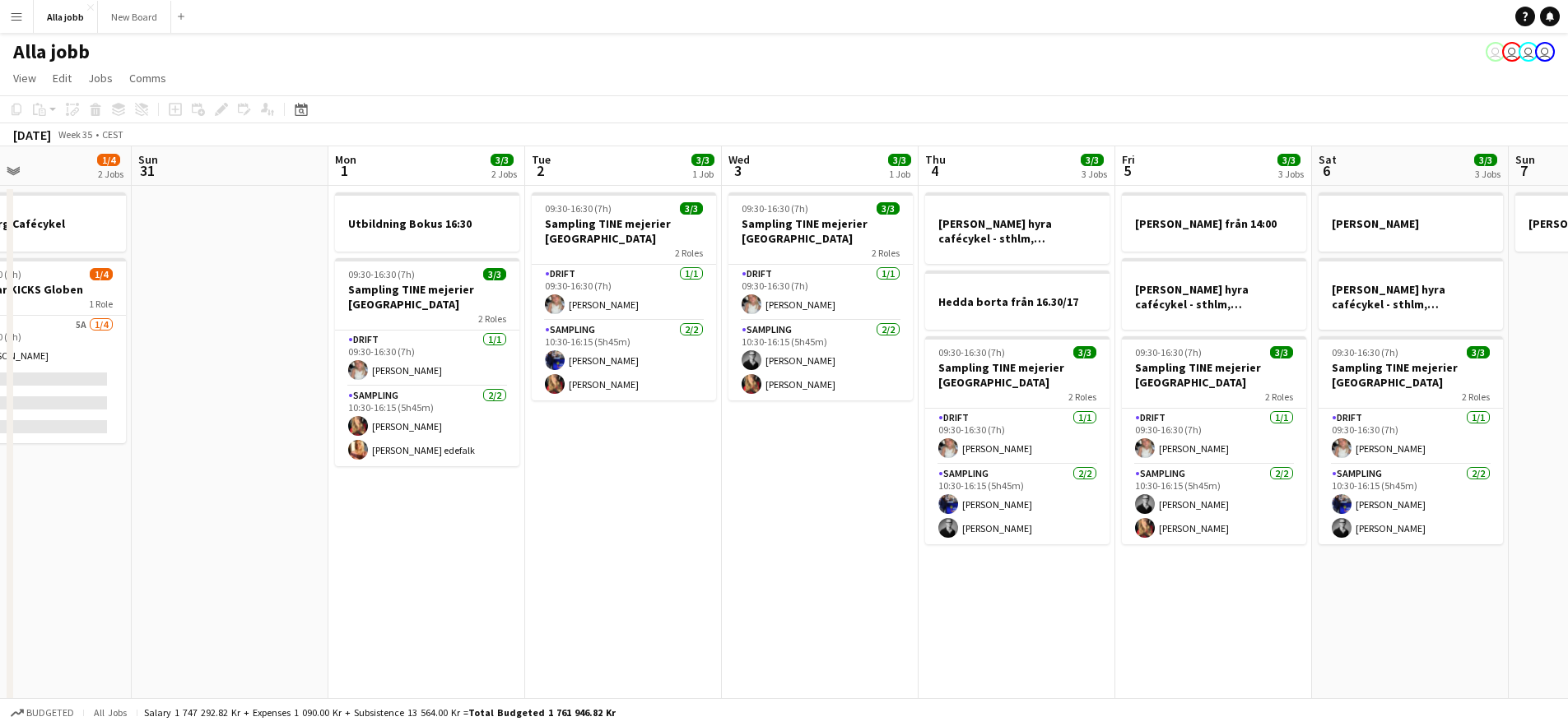
drag, startPoint x: 173, startPoint y: 669, endPoint x: 678, endPoint y: 571, distance: 514.4
click at [679, 571] on app-calendar-viewport "Thu 28 11/11 4 Jobs Fri 29 6/6 4 Jobs Sat 30 1/4 2 Jobs Sun 31 Mon 1 3/3 2 Jobs…" at bounding box center [784, 528] width 1568 height 764
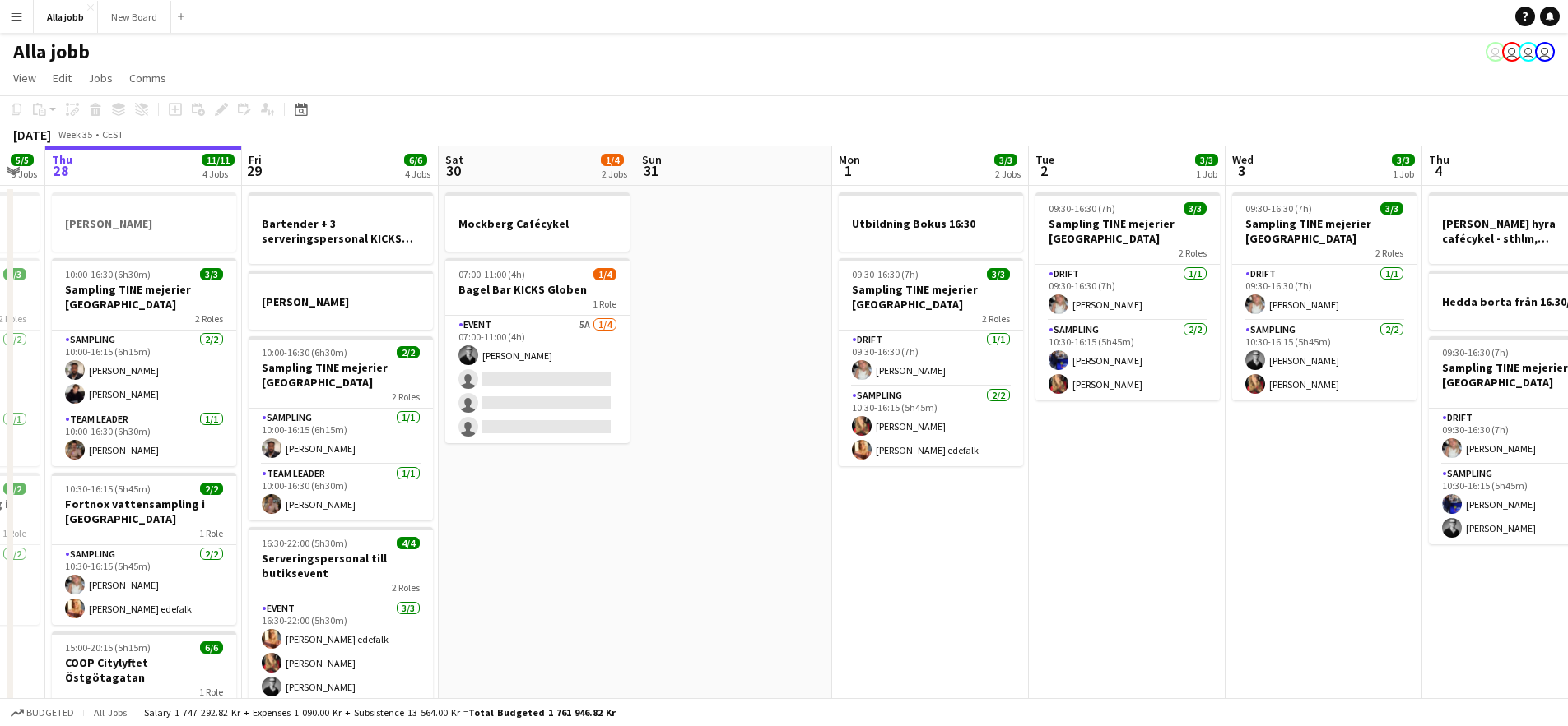
drag, startPoint x: 542, startPoint y: 581, endPoint x: 757, endPoint y: 589, distance: 215.1
click at [737, 590] on app-calendar-viewport "Tue 26 3/3 2 Jobs Wed 27 5/5 3 Jobs Thu 28 11/11 4 Jobs Fri 29 6/6 4 Jobs Sat 3…" at bounding box center [784, 528] width 1568 height 764
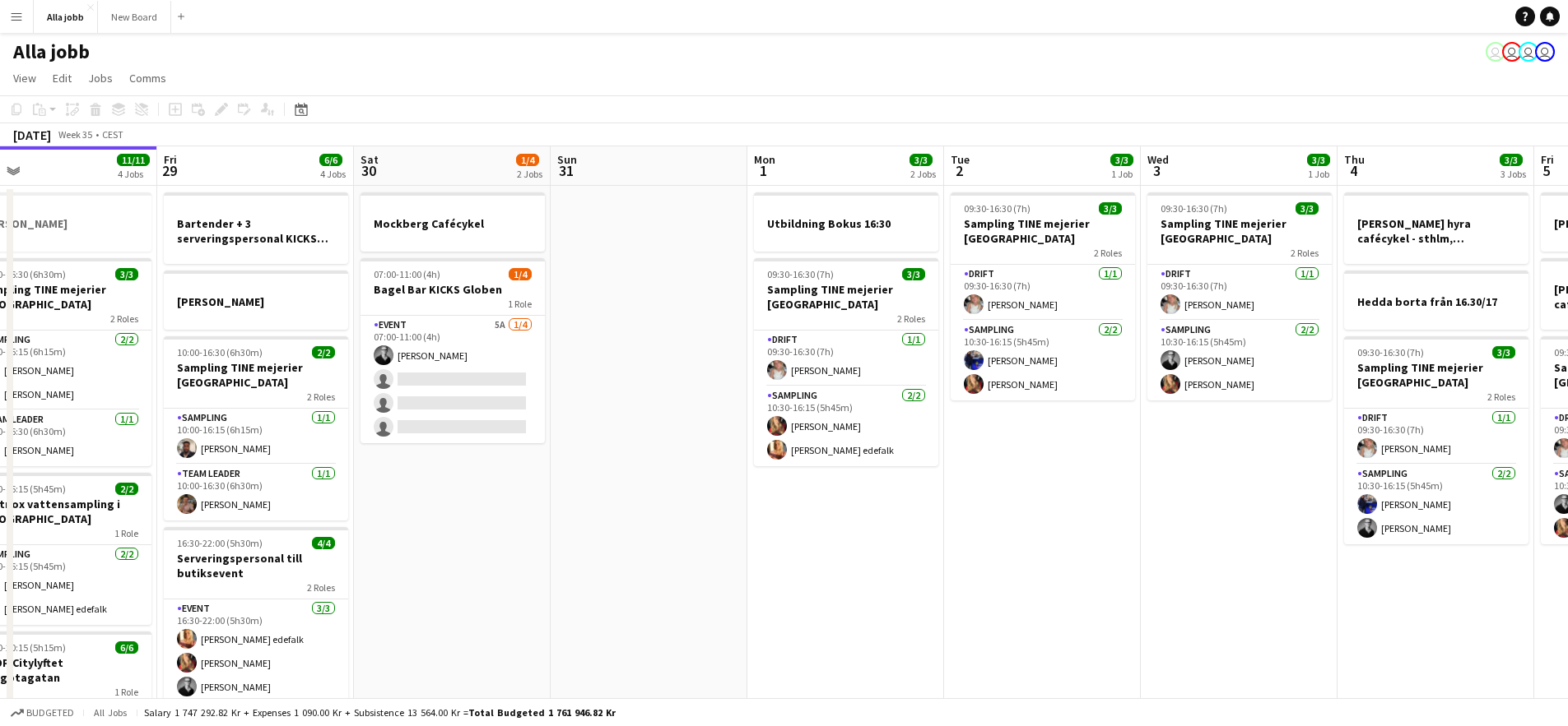
drag, startPoint x: 472, startPoint y: 588, endPoint x: 1030, endPoint y: 550, distance: 559.3
click at [990, 551] on app-calendar-viewport "Tue 26 3/3 2 Jobs Wed 27 5/5 3 Jobs Thu 28 11/11 4 Jobs Fri 29 6/6 4 Jobs Sat 3…" at bounding box center [784, 528] width 1568 height 764
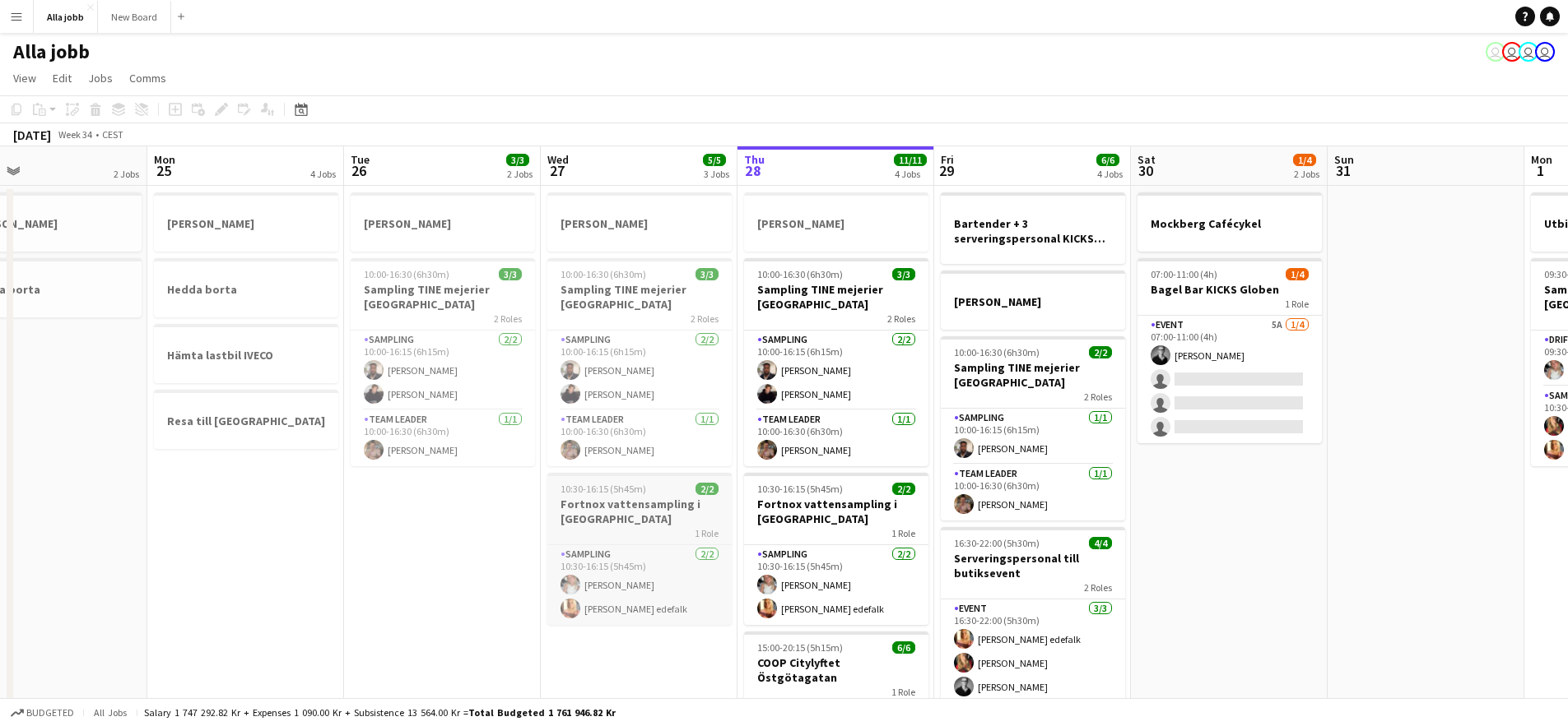
drag, startPoint x: 799, startPoint y: 506, endPoint x: 742, endPoint y: 525, distance: 60.1
click at [915, 510] on app-calendar-viewport "Fri 22 Sat 23 2/2 3 Jobs Sun 24 2 Jobs Mon 25 4 Jobs Tue 26 3/3 2 Jobs Wed 27 5…" at bounding box center [784, 528] width 1568 height 764
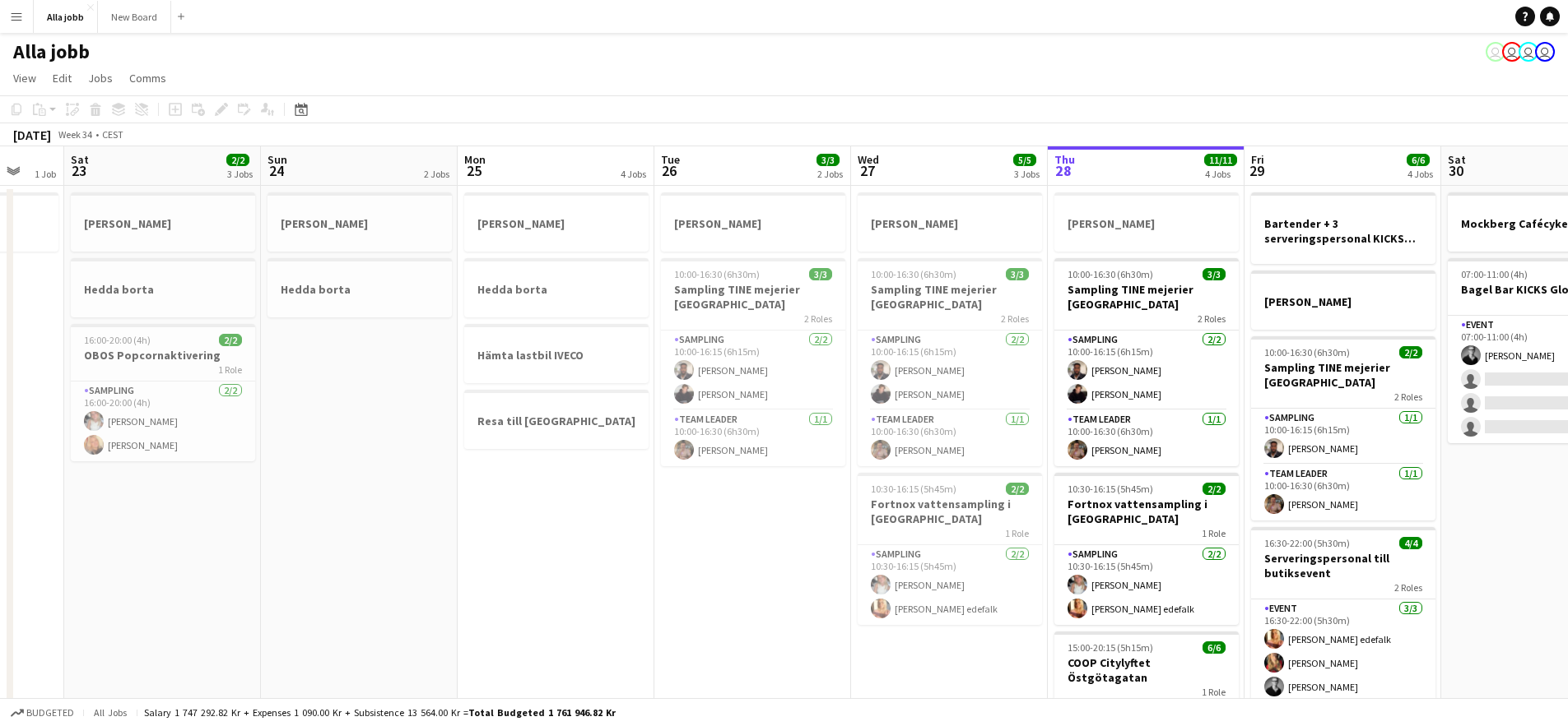
scroll to position [0, 504]
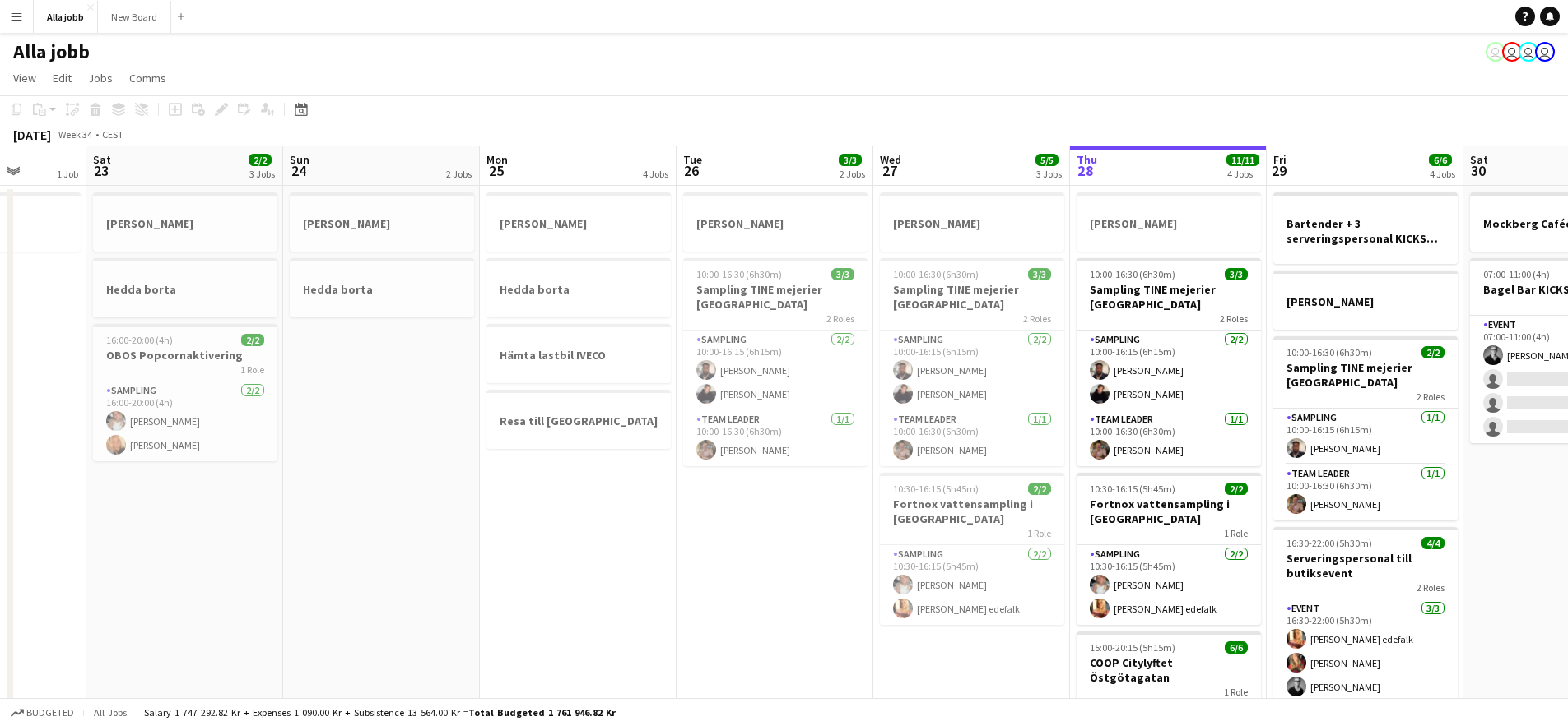
drag, startPoint x: 699, startPoint y: 501, endPoint x: 711, endPoint y: 508, distance: 13.9
click at [721, 505] on app-calendar-viewport "Wed 20 1 Job Thu 21 11/12 3 Jobs Fri 22 1 Job Sat 23 2/2 3 Jobs Sun 24 2 Jobs M…" at bounding box center [784, 528] width 1568 height 764
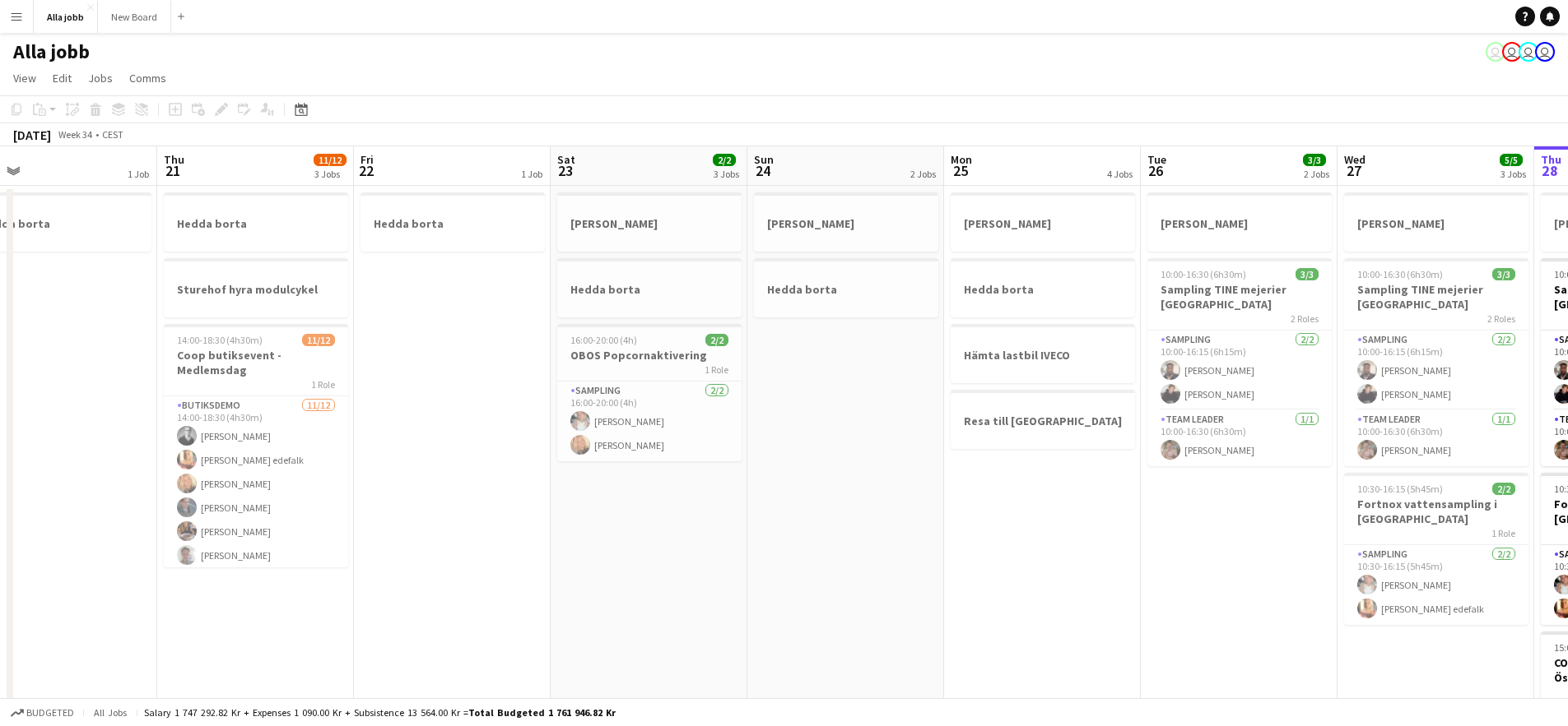
drag, startPoint x: 302, startPoint y: 546, endPoint x: 1119, endPoint y: 546, distance: 817.0
click at [1159, 546] on app-calendar-viewport "Mon 18 2 Jobs Tue 19 1 Job Wed 20 1 Job Thu 21 11/12 3 Jobs Fri 22 1 Job Sat 23…" at bounding box center [784, 528] width 1568 height 764
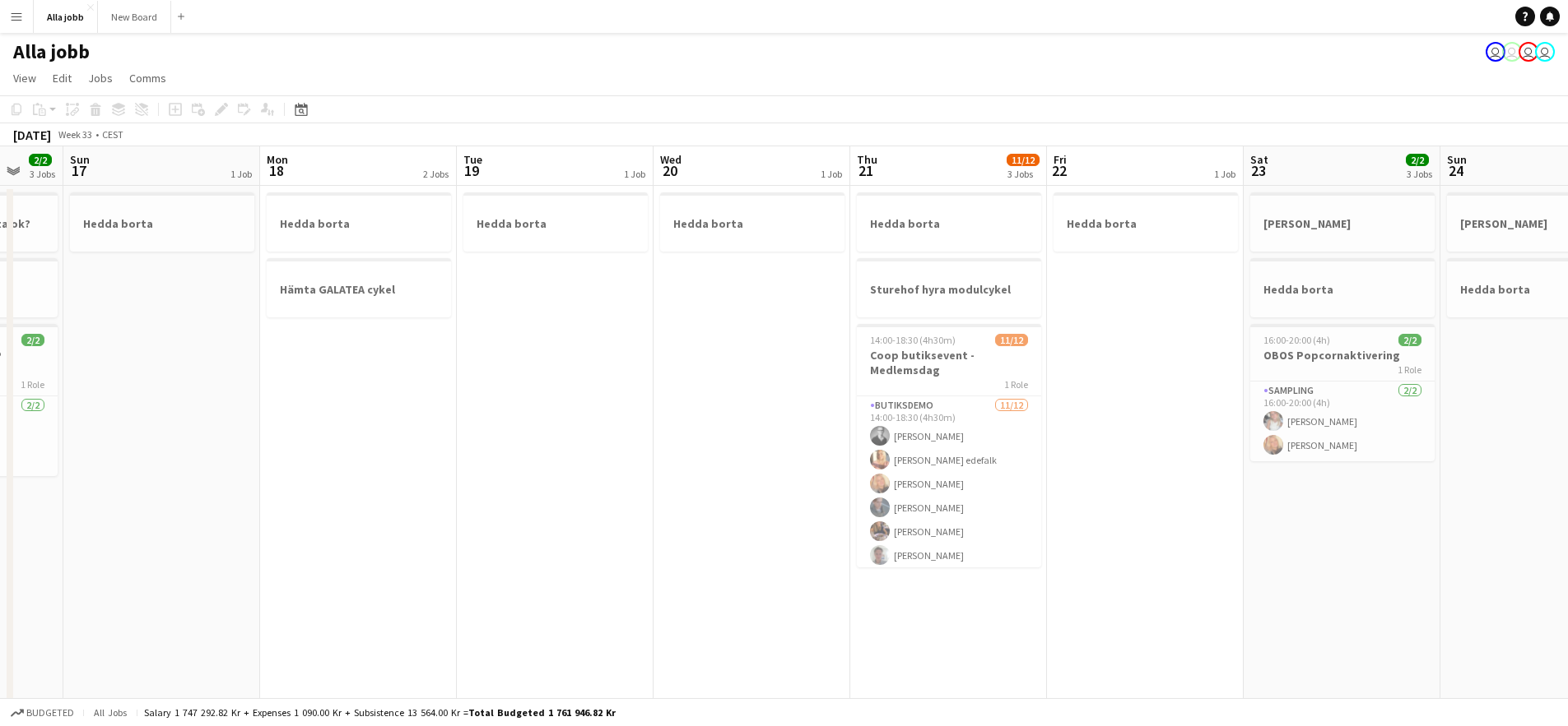
drag, startPoint x: 391, startPoint y: 569, endPoint x: 490, endPoint y: 535, distance: 104.7
click at [490, 535] on app-calendar-viewport "Thu 14 Fri 15 Sat 16 2/2 3 Jobs Sun 17 1 Job Mon 18 2 Jobs Tue 19 1 Job Wed 20 …" at bounding box center [784, 528] width 1568 height 764
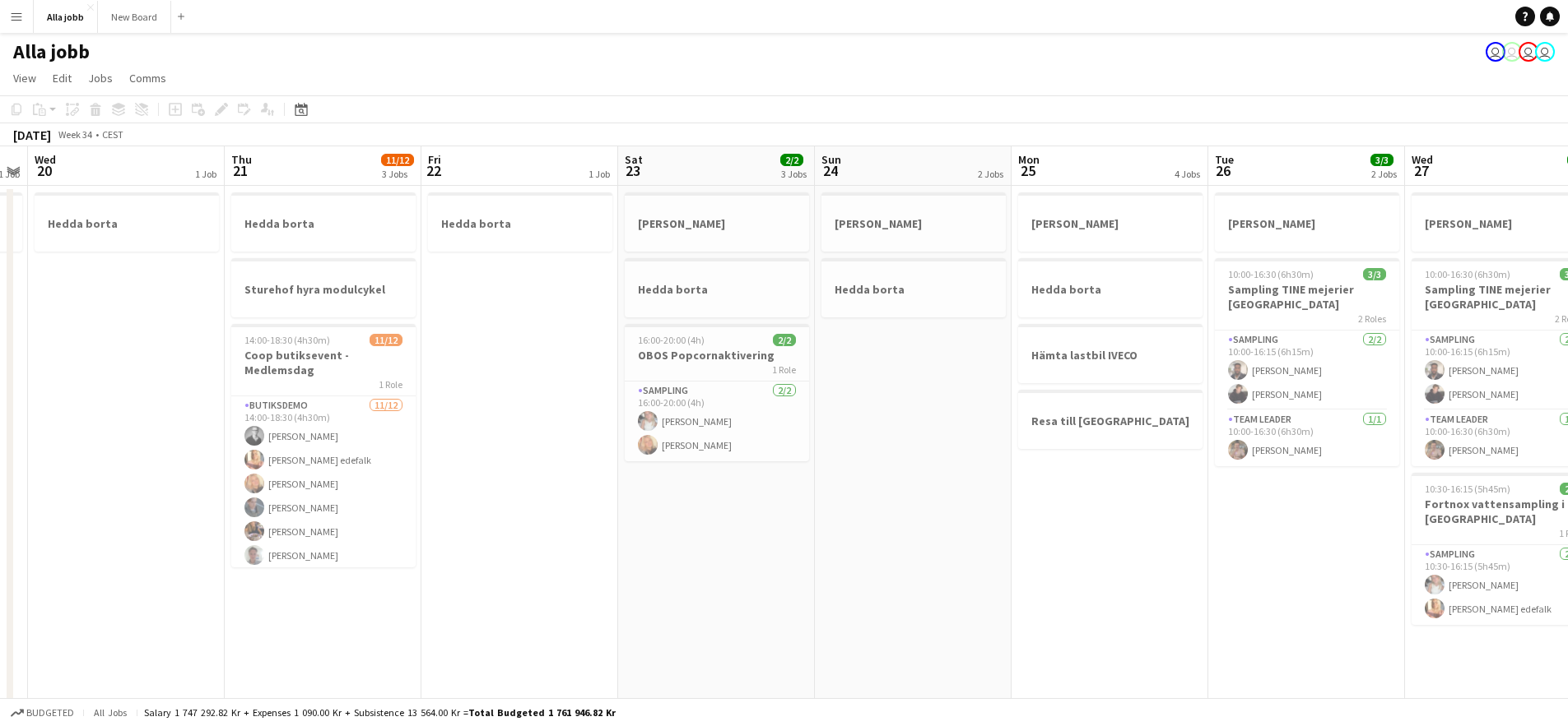
drag, startPoint x: 1202, startPoint y: 553, endPoint x: 777, endPoint y: 539, distance: 425.2
click at [777, 539] on app-calendar-viewport "Sun 17 1 Job Mon 18 2 Jobs Tue 19 1 Job Wed 20 1 Job Thu 21 11/12 3 Jobs Fri 22…" at bounding box center [784, 528] width 1568 height 764
drag, startPoint x: 1044, startPoint y: 551, endPoint x: 770, endPoint y: 562, distance: 274.2
click at [770, 562] on app-calendar-viewport "Sun 17 1 Job Mon 18 2 Jobs Tue 19 1 Job Wed 20 1 Job Thu 21 11/12 3 Jobs Fri 22…" at bounding box center [784, 528] width 1568 height 764
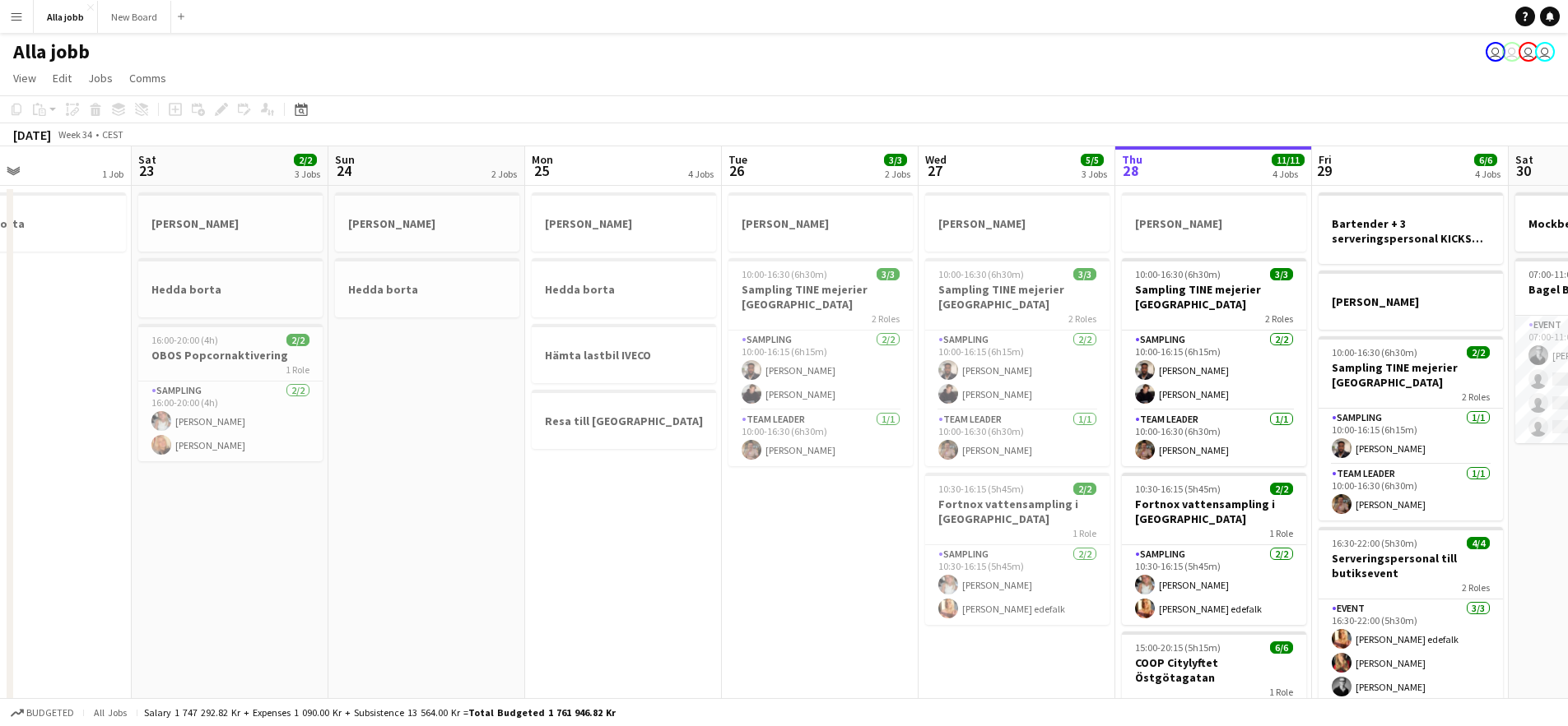
drag, startPoint x: 895, startPoint y: 559, endPoint x: 611, endPoint y: 578, distance: 284.6
click at [611, 578] on app-calendar-viewport "Tue 19 1 Job Wed 20 1 Job Thu 21 11/12 3 Jobs Fri 22 1 Job Sat 23 2/2 3 Jobs Su…" at bounding box center [784, 528] width 1568 height 764
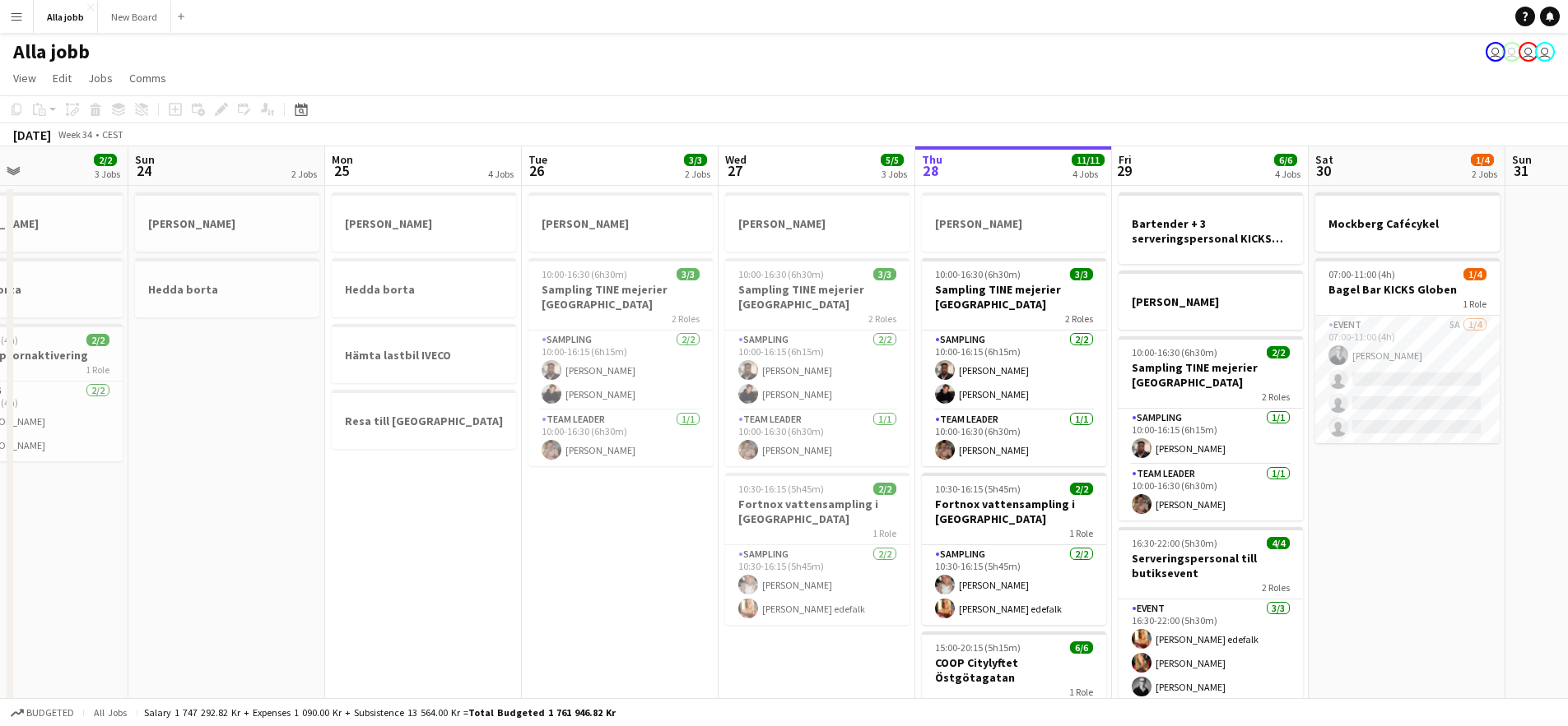
scroll to position [0, 572]
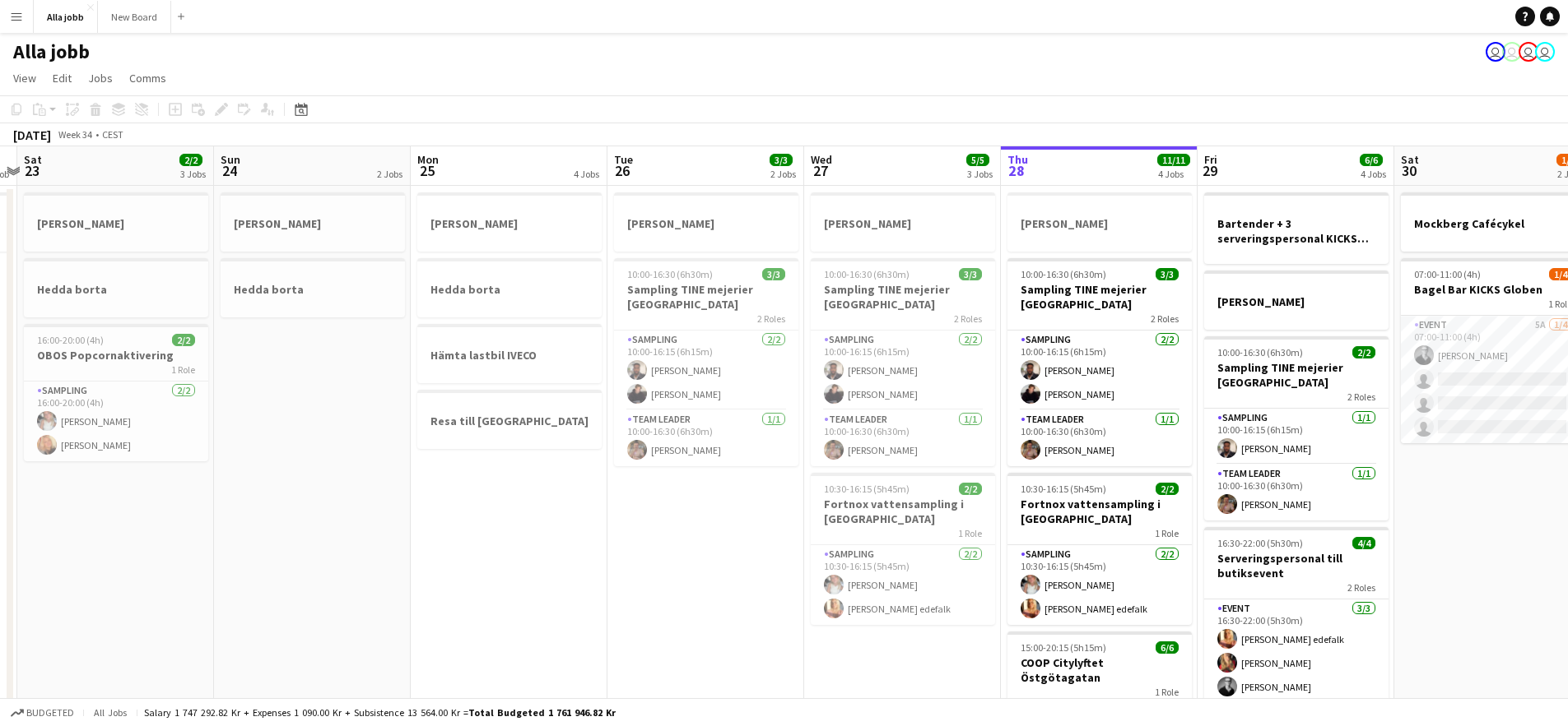
drag, startPoint x: 611, startPoint y: 582, endPoint x: 342, endPoint y: 541, distance: 272.1
click at [342, 541] on app-calendar-viewport "Wed 20 1 Job Thu 21 11/12 3 Jobs Fri 22 1 Job Sat 23 2/2 3 Jobs Sun 24 2 Jobs M…" at bounding box center [784, 528] width 1568 height 764
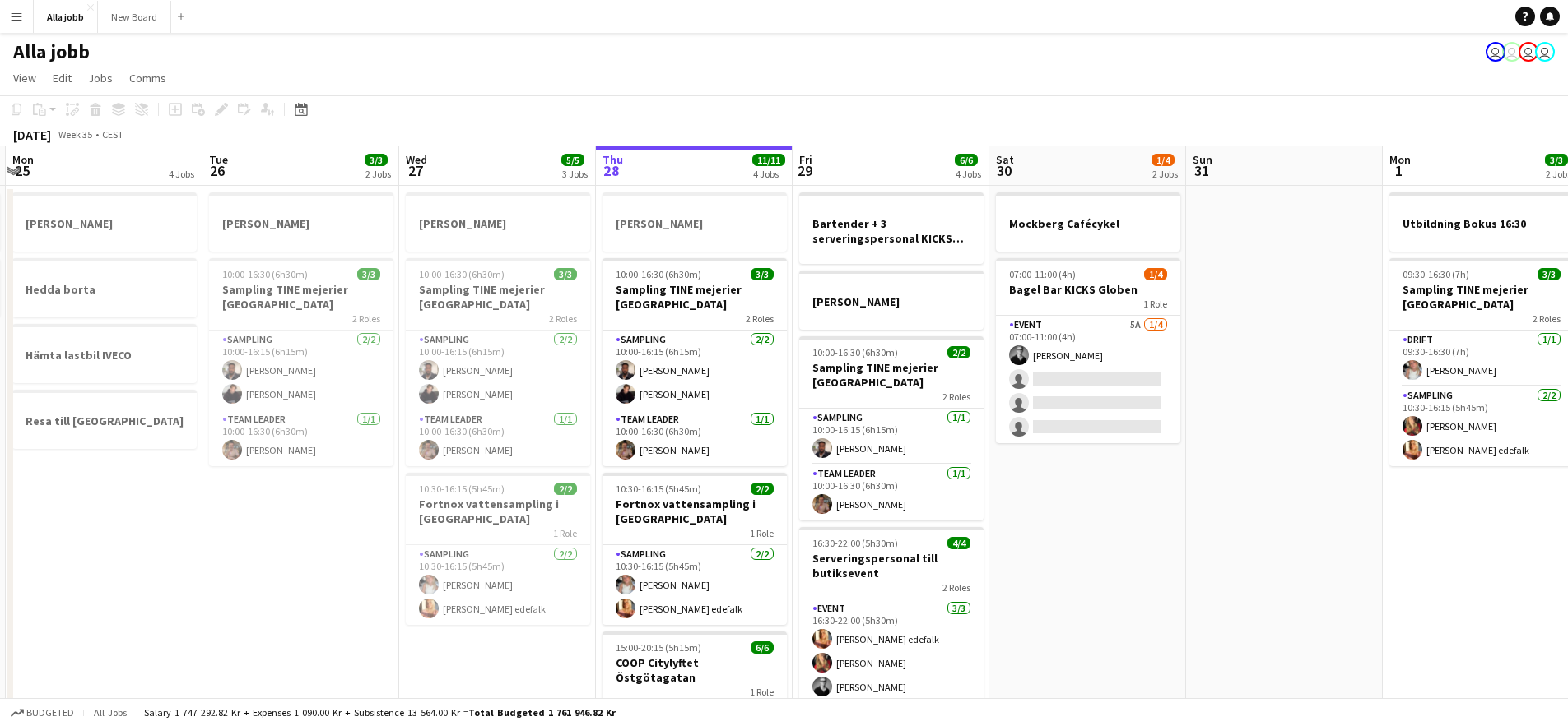
drag, startPoint x: 1255, startPoint y: 521, endPoint x: 754, endPoint y: 461, distance: 504.6
click at [820, 474] on app-calendar-viewport "Fri 22 1 Job Sat 23 2/2 3 Jobs Sun 24 2 Jobs Mon 25 4 Jobs Tue 26 3/3 2 Jobs We…" at bounding box center [784, 528] width 1568 height 764
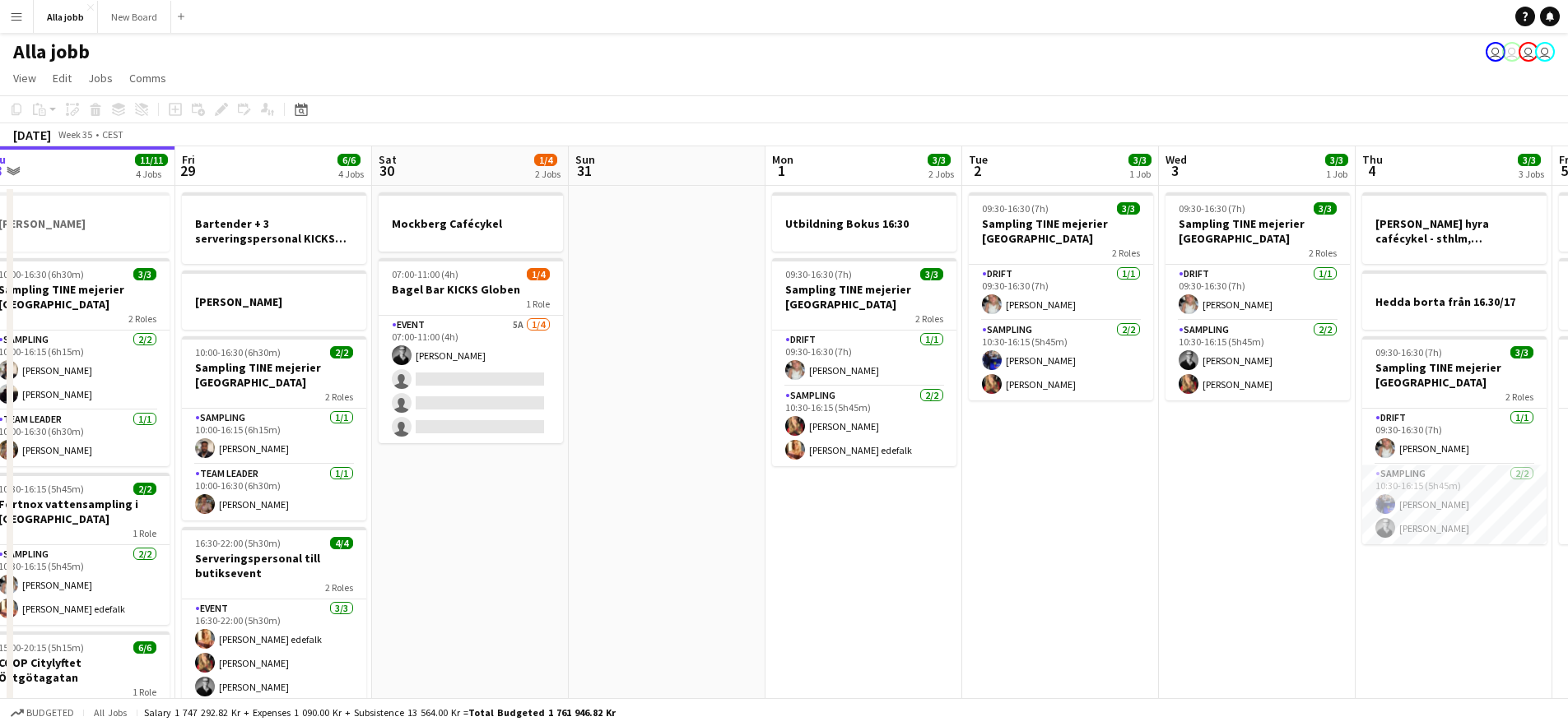
drag, startPoint x: 1068, startPoint y: 479, endPoint x: 612, endPoint y: 451, distance: 456.9
click at [619, 452] on app-calendar-viewport "Mon 25 4 Jobs Tue 26 3/3 2 Jobs Wed 27 5/5 3 Jobs Thu 28 11/11 4 Jobs Fri 29 6/…" at bounding box center [784, 528] width 1568 height 764
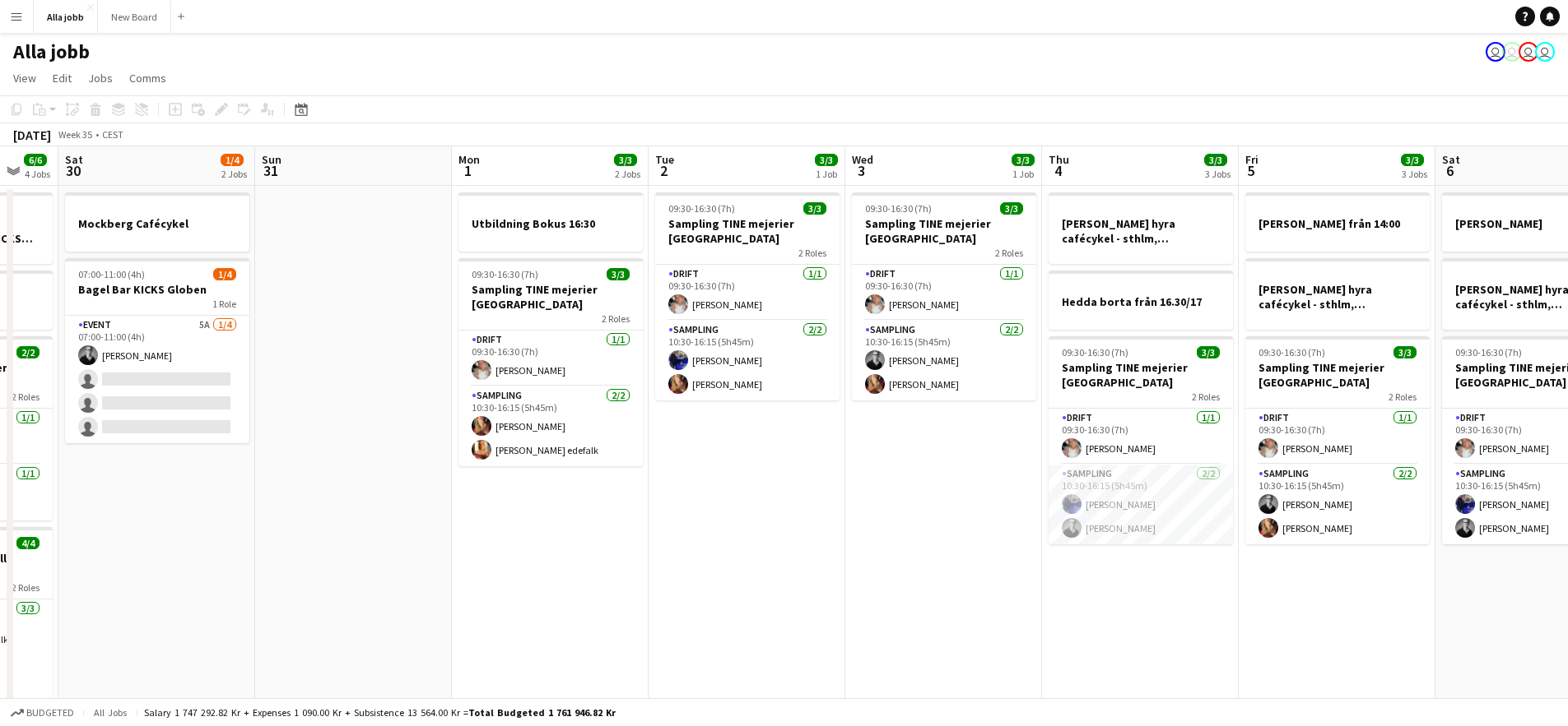
drag, startPoint x: 871, startPoint y: 522, endPoint x: 648, endPoint y: 491, distance: 225.1
click at [650, 492] on app-calendar-viewport "Wed 27 5/5 3 Jobs Thu 28 11/11 4 Jobs Fri 29 6/6 4 Jobs Sat 30 1/4 2 Jobs Sun 3…" at bounding box center [784, 528] width 1568 height 764
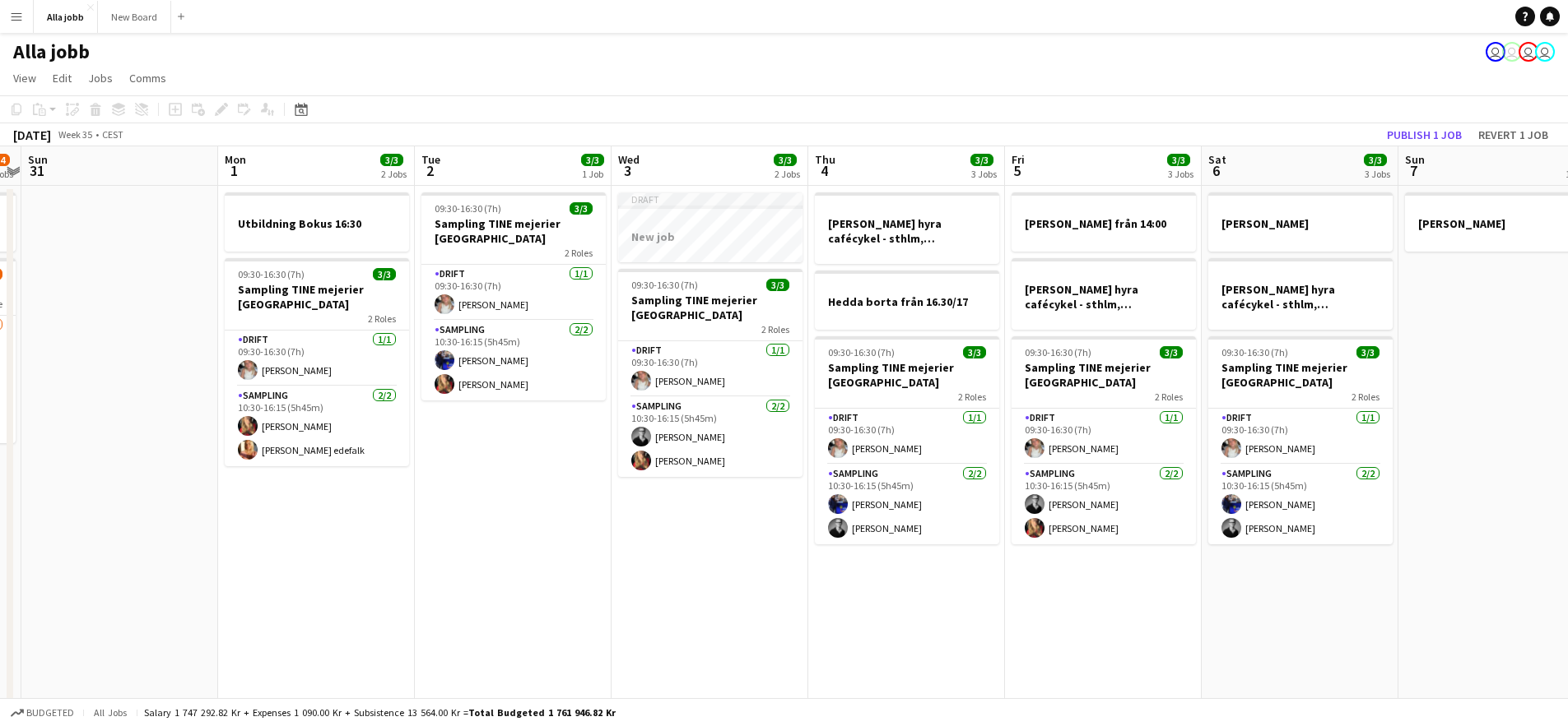
scroll to position [0, 568]
click at [737, 520] on app-date-cell "Draft New job 09:30-16:30 (7h) 3/3 Sampling TINE mejerier Stockholm 2 Roles Dri…" at bounding box center [711, 547] width 197 height 724
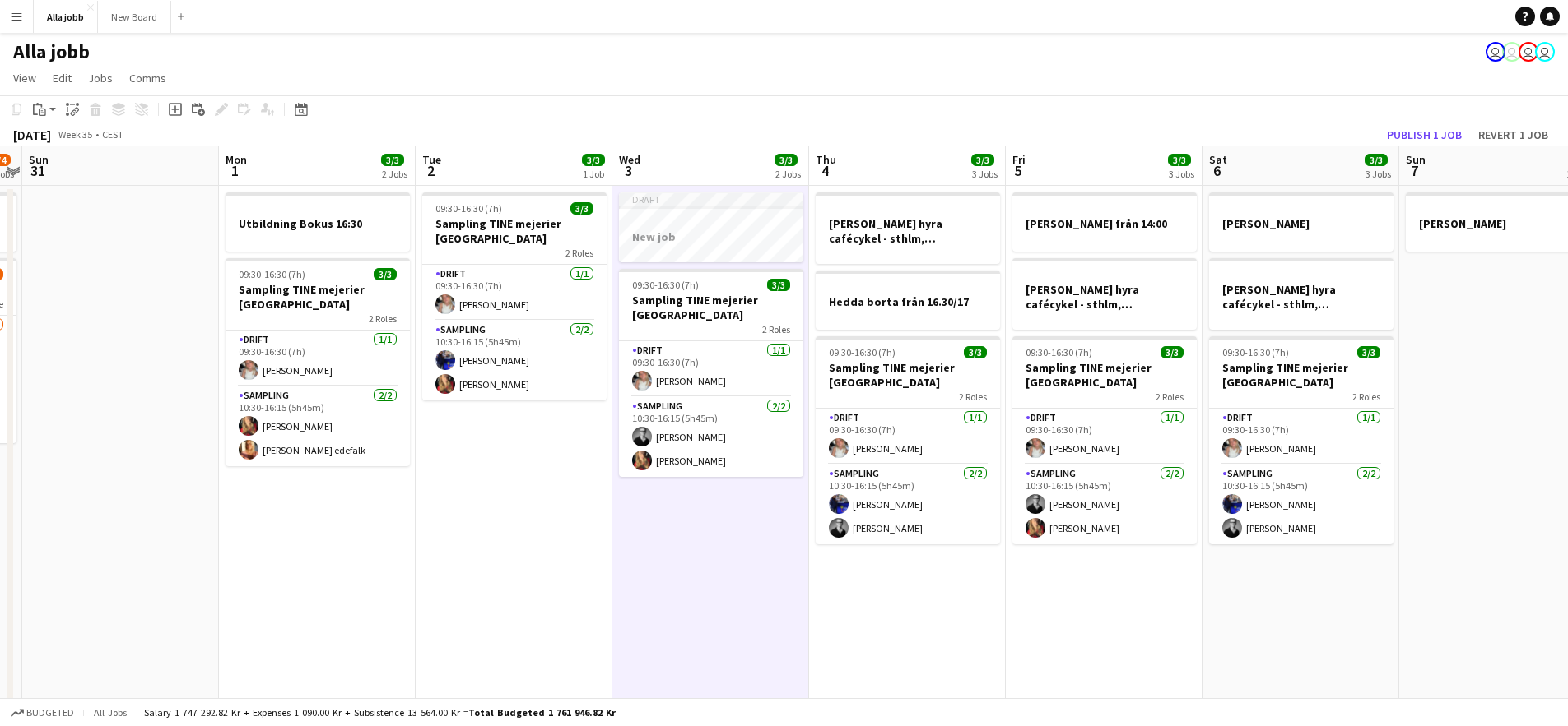
click at [942, 590] on app-date-cell "[PERSON_NAME] hyra cafécykel - sthlm, [GEOGRAPHIC_DATA], cph Hedda borta från 1…" at bounding box center [907, 547] width 197 height 724
